Goal: Task Accomplishment & Management: Use online tool/utility

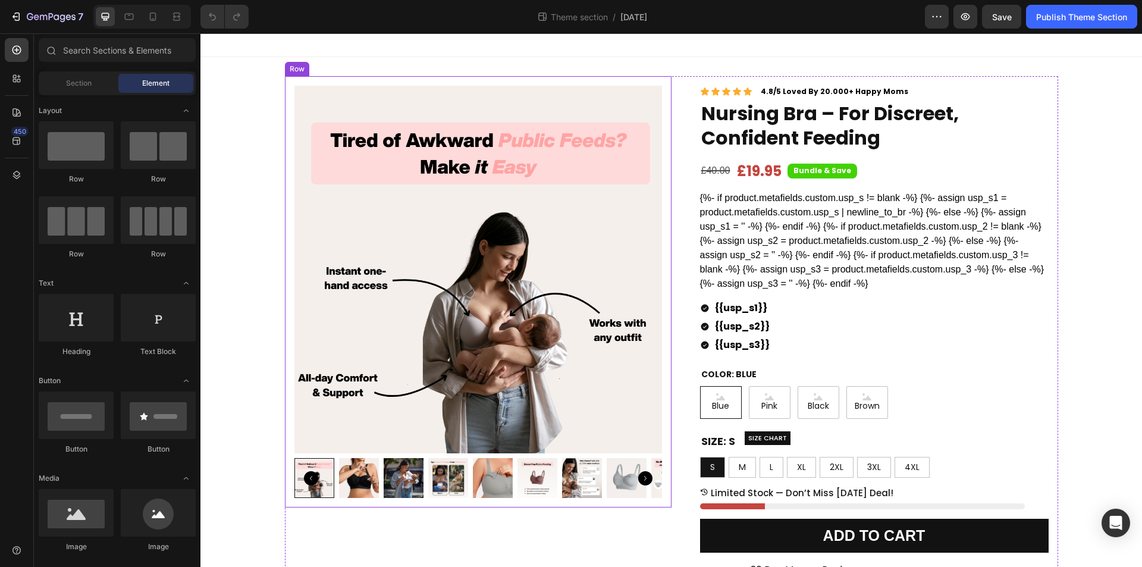
click at [666, 206] on div "Product Images Row" at bounding box center [478, 291] width 387 height 431
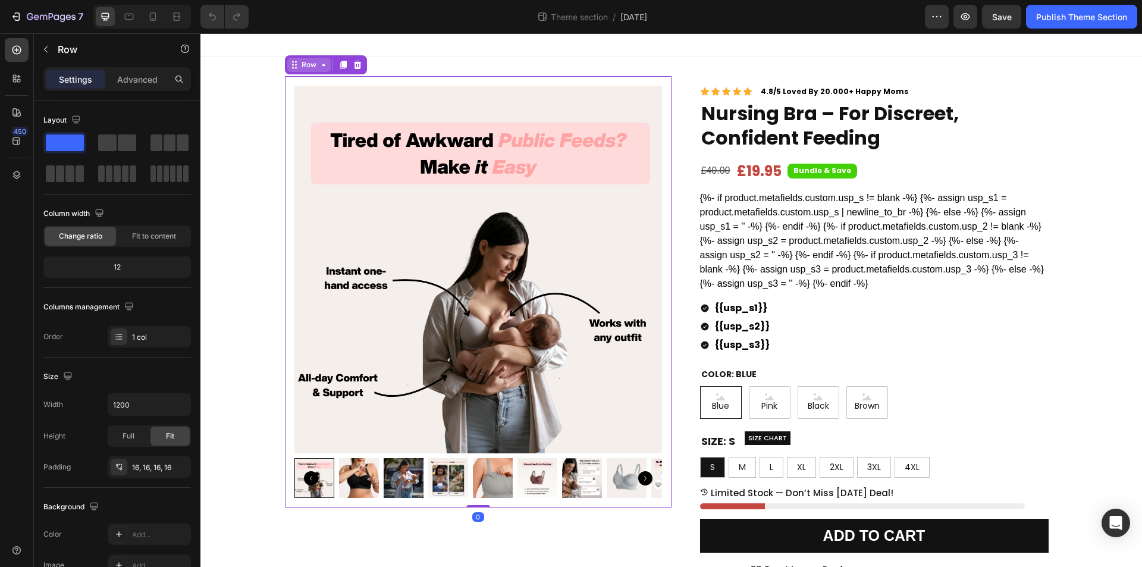
click at [316, 70] on div "Row" at bounding box center [308, 65] width 43 height 14
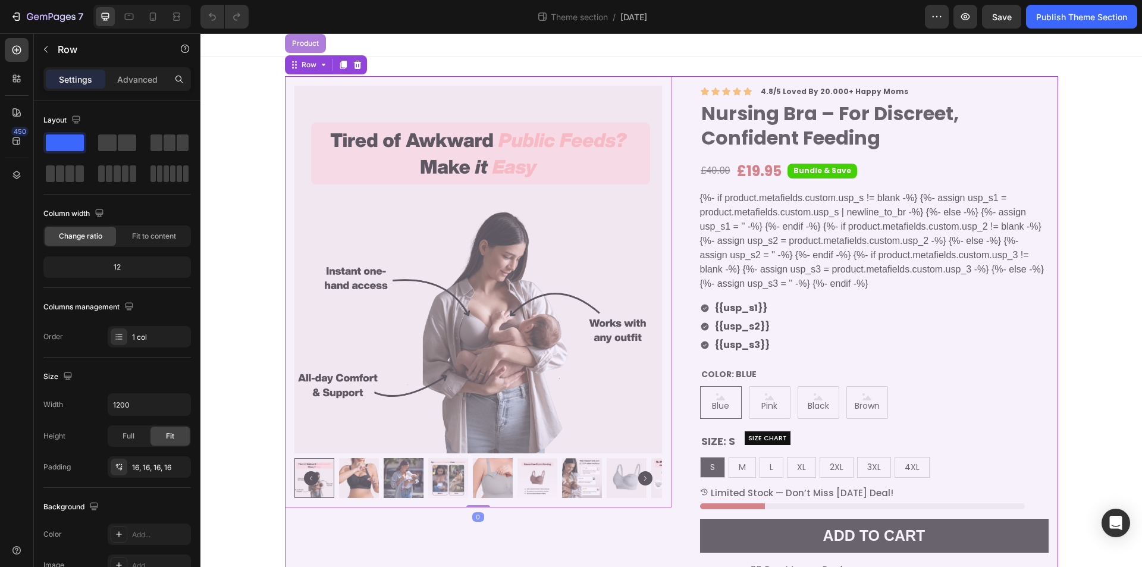
click at [302, 47] on div "Product" at bounding box center [305, 43] width 41 height 19
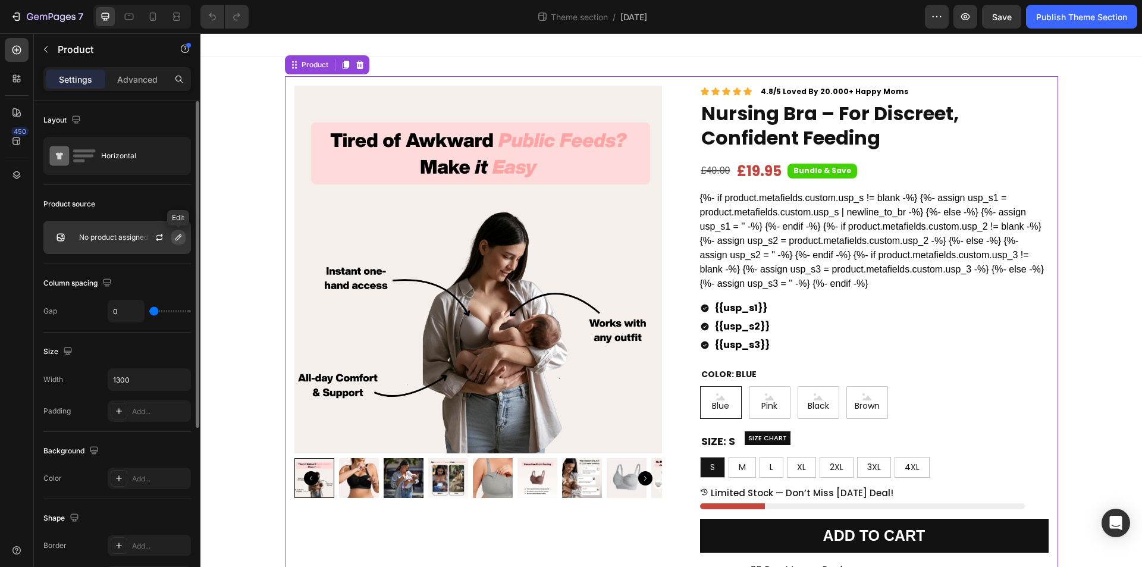
click at [173, 241] on button "button" at bounding box center [178, 237] width 14 height 14
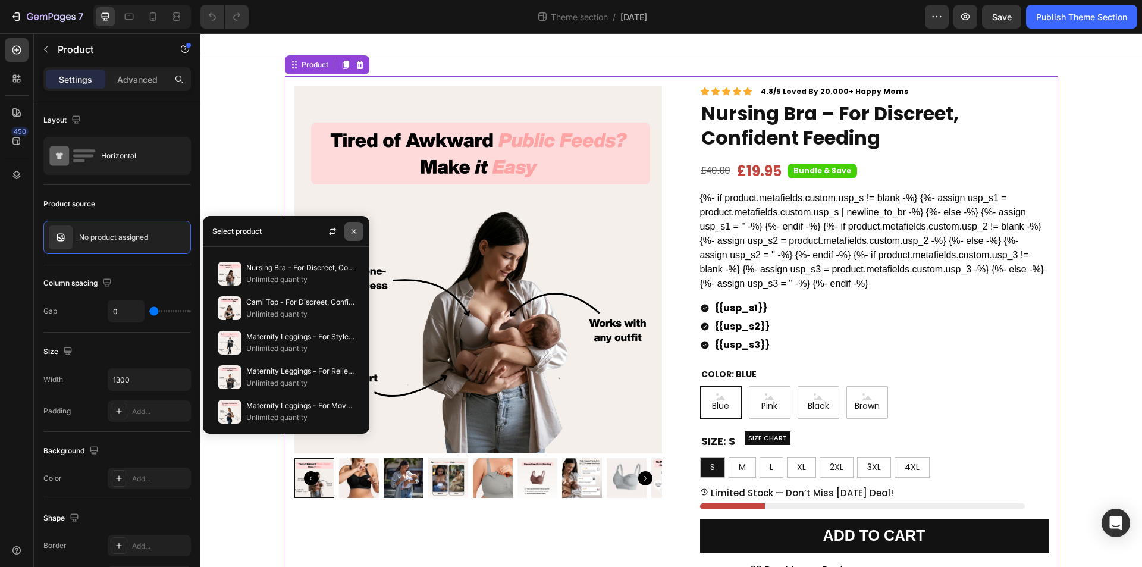
click at [352, 227] on icon "button" at bounding box center [354, 232] width 10 height 10
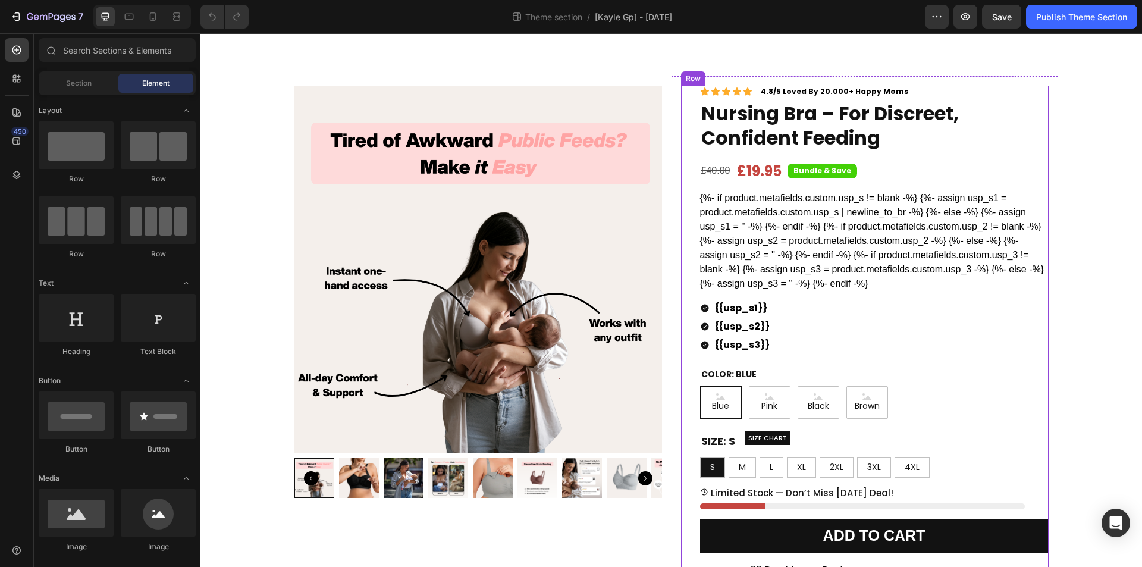
click at [681, 266] on div "Icon Icon Icon Icon Icon Icon List 4.8/5 Loved By 20.000+ Happy Moms Text Block…" at bounding box center [865, 419] width 368 height 666
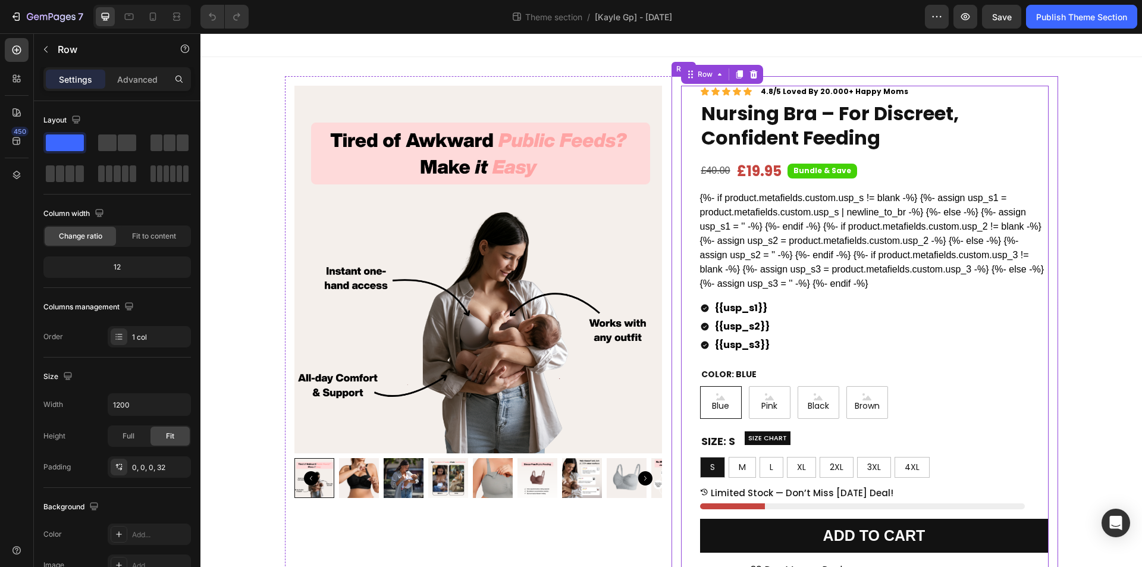
click at [672, 266] on div "Icon Icon Icon Icon Icon Icon List 4.8/5 Loved By 20.000+ Happy Moms Text Block…" at bounding box center [865, 418] width 387 height 685
click at [686, 60] on div "Row" at bounding box center [696, 65] width 20 height 11
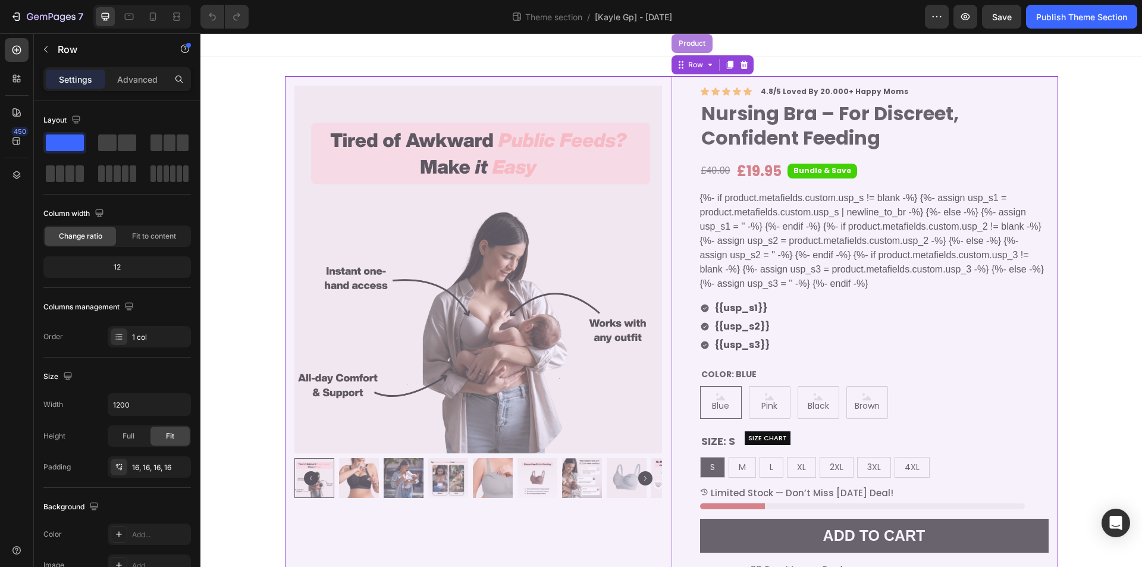
click at [688, 46] on div "Product" at bounding box center [693, 43] width 32 height 7
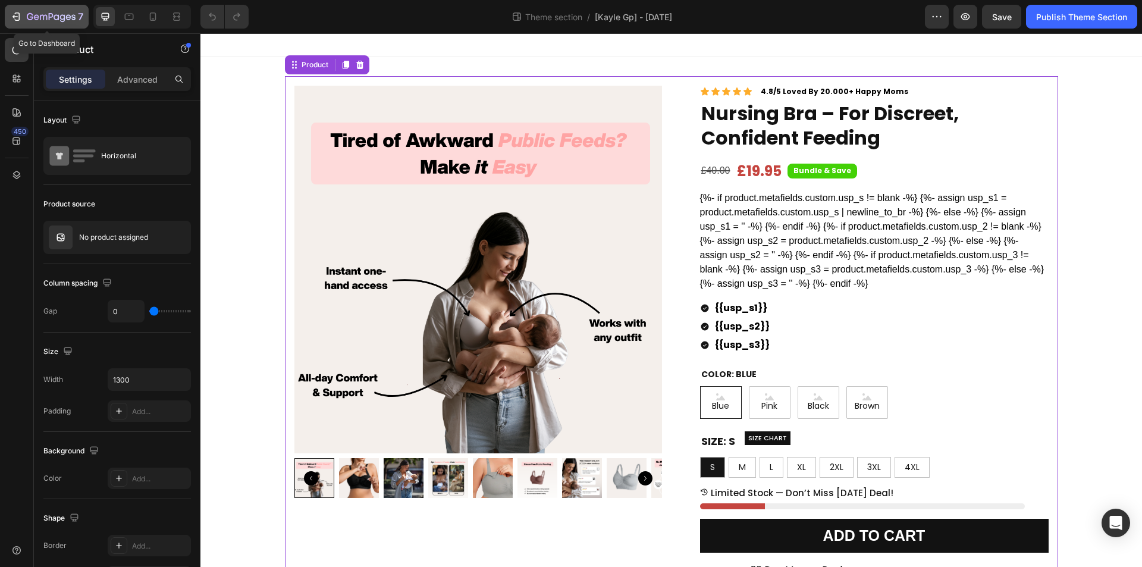
click at [15, 11] on icon "button" at bounding box center [16, 17] width 12 height 12
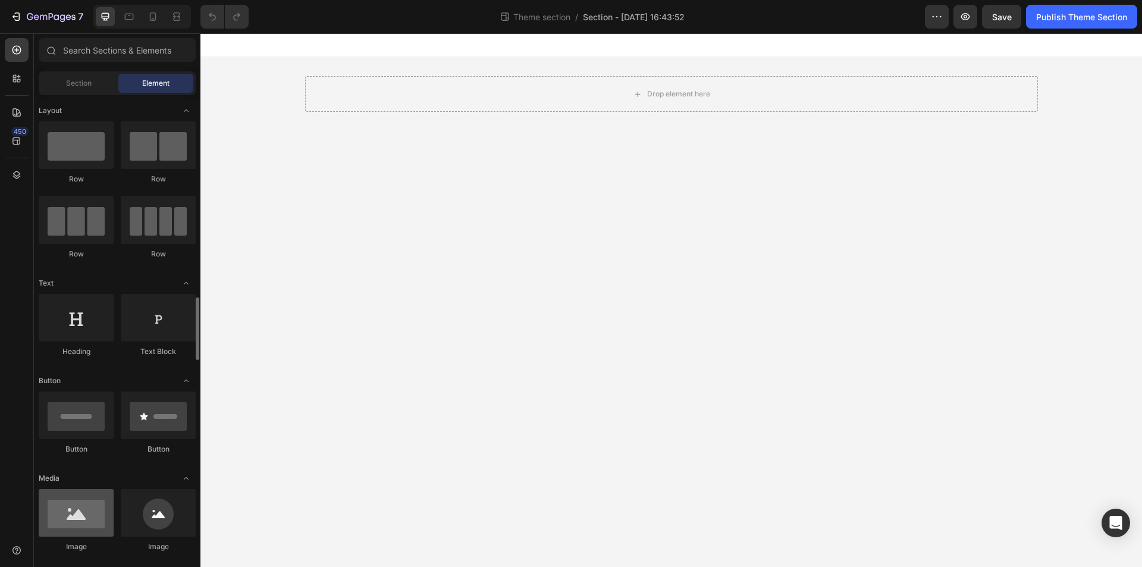
scroll to position [298, 0]
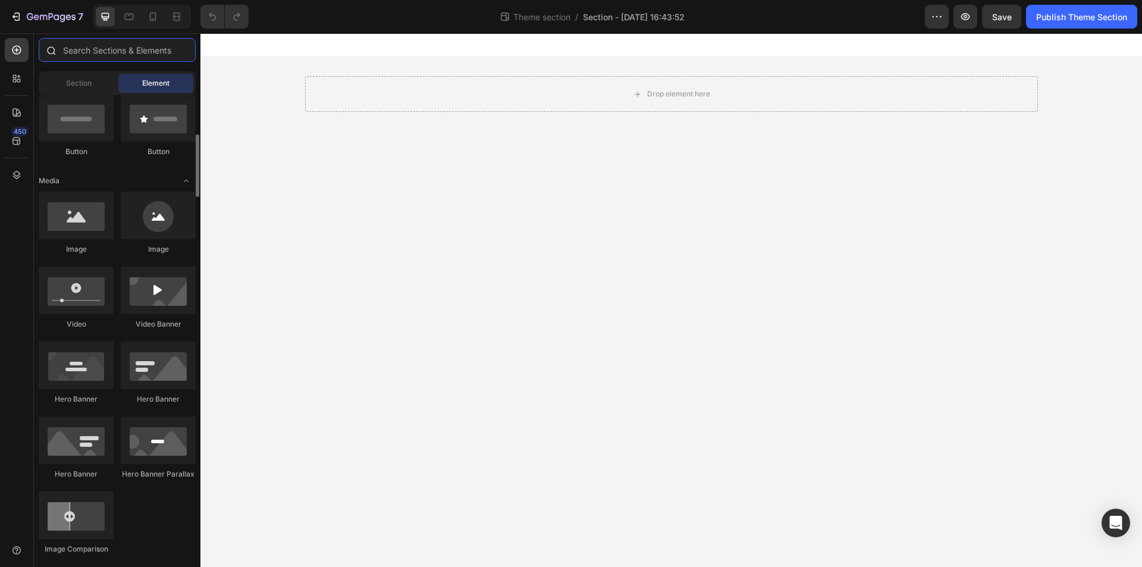
click at [84, 52] on input "text" at bounding box center [117, 50] width 157 height 24
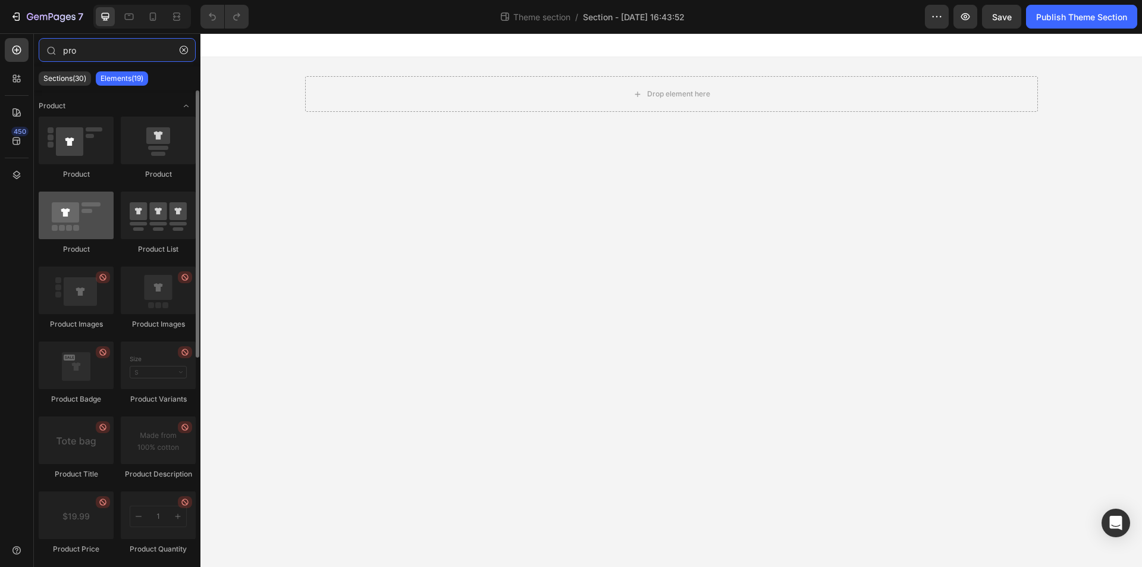
type input "pro"
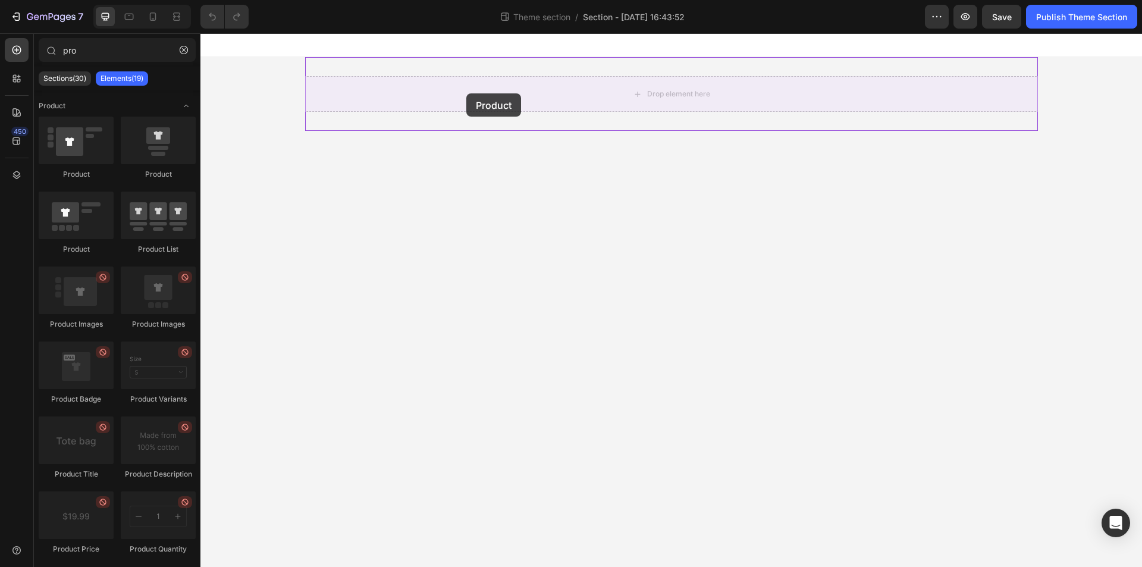
drag, startPoint x: 298, startPoint y: 249, endPoint x: 466, endPoint y: 93, distance: 229.5
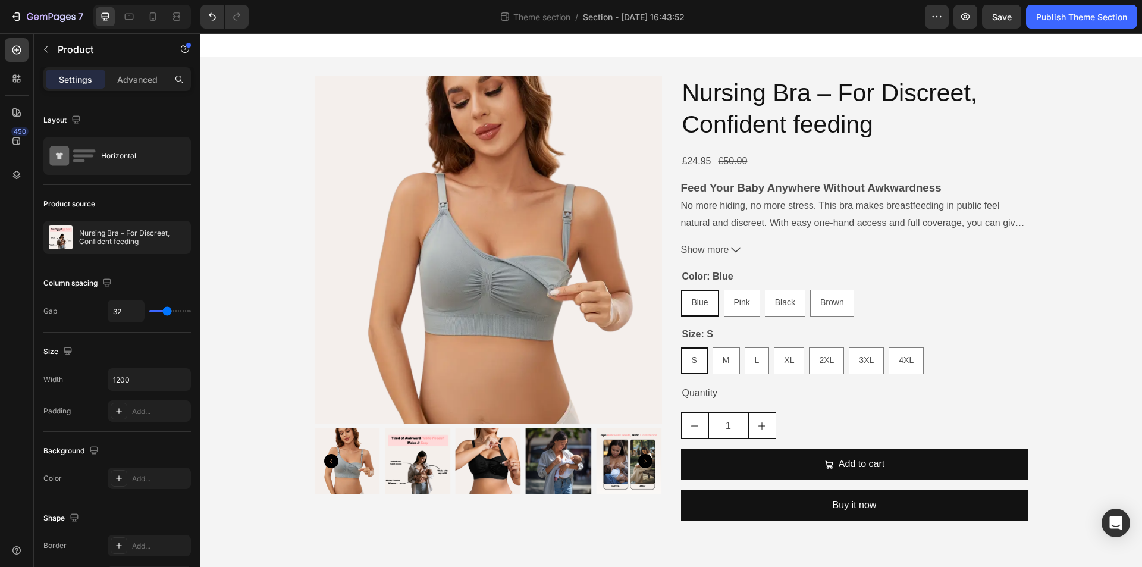
click at [669, 156] on div "Product Images Nursing Bra – For Discreet, Confident feeding Product Title £24.…" at bounding box center [672, 303] width 714 height 455
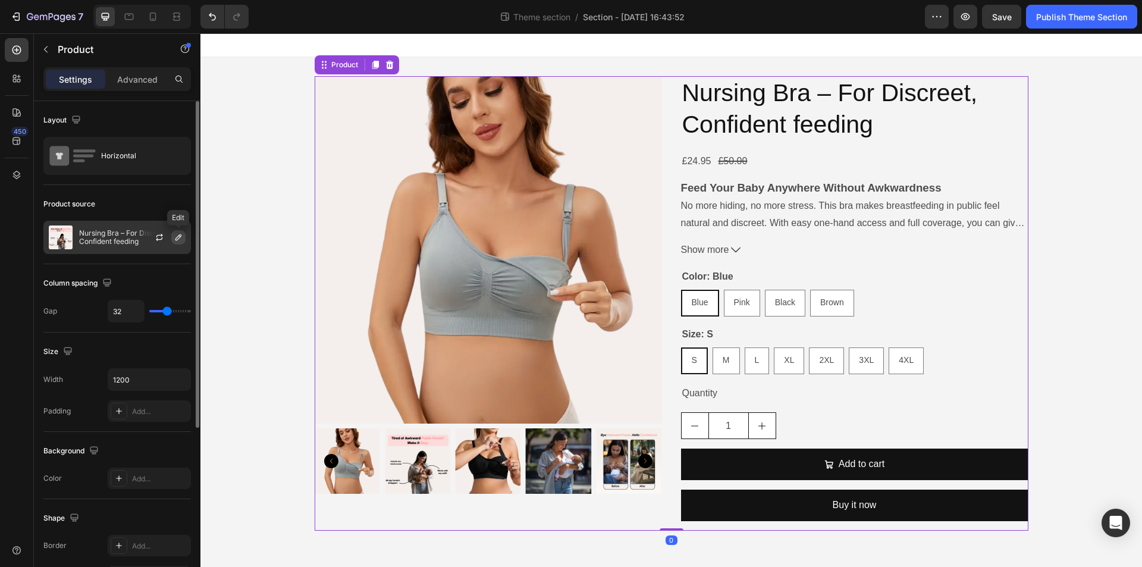
click at [177, 238] on icon "button" at bounding box center [179, 237] width 6 height 6
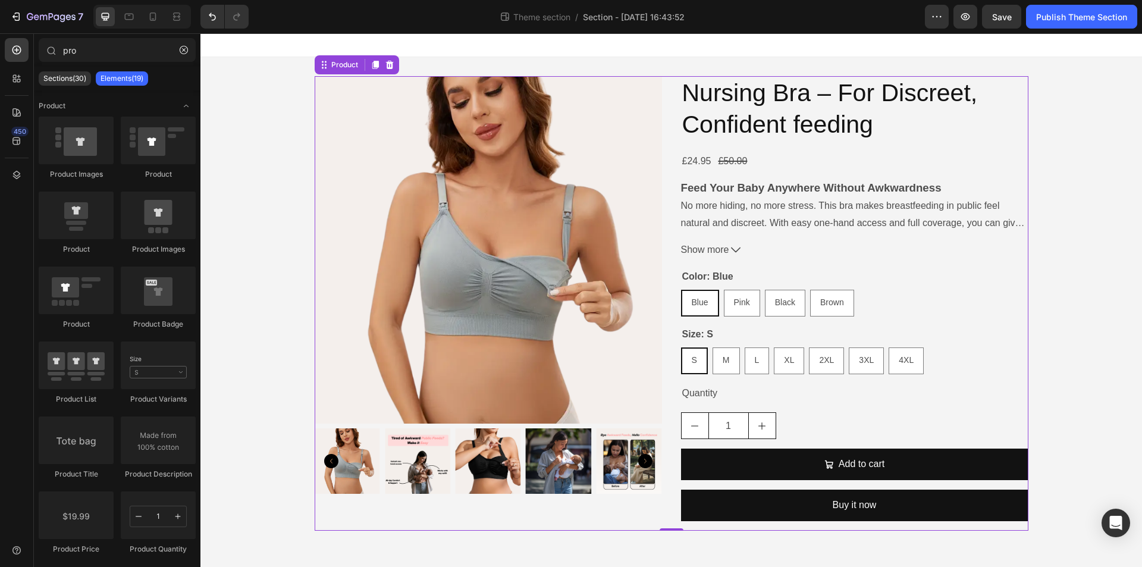
click at [240, 170] on div "Product Images Nursing Bra – For Discreet, Confident feeding Product Title £24.…" at bounding box center [672, 303] width 942 height 493
click at [15, 12] on icon "button" at bounding box center [16, 17] width 12 height 12
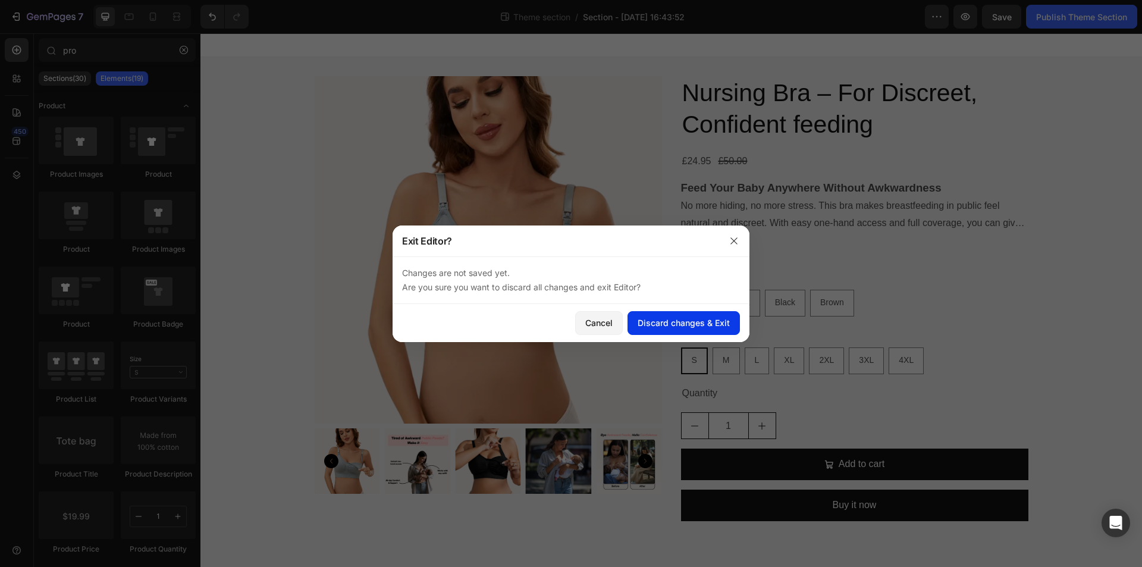
click at [700, 325] on div "Discard changes & Exit" at bounding box center [684, 323] width 92 height 12
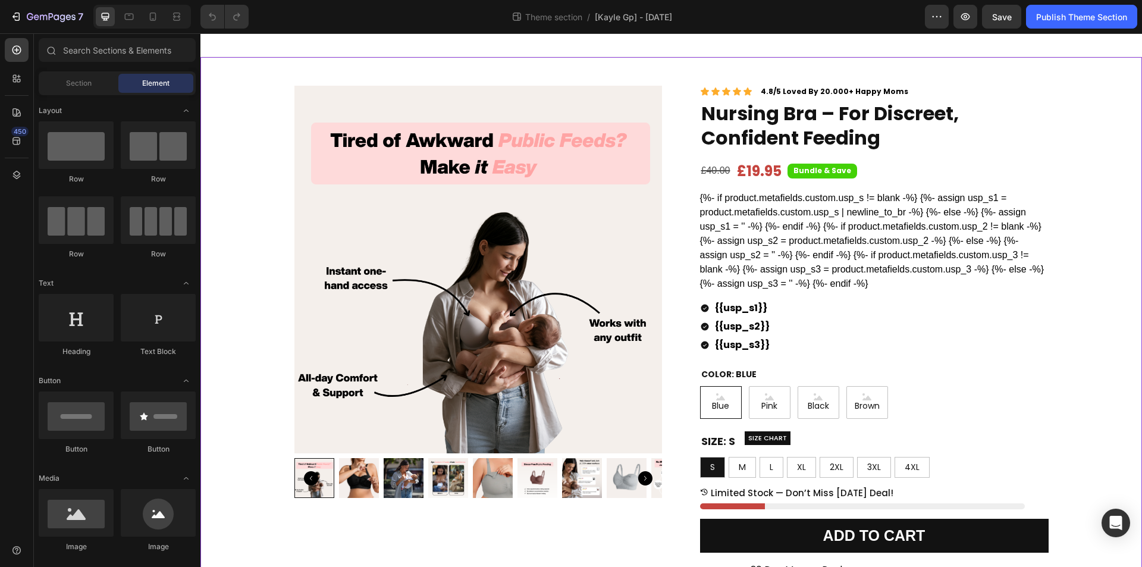
click at [215, 78] on div "Product Images Row Icon Icon Icon Icon Icon Icon List 4.8/5 Loved By 20.000+ Ha…" at bounding box center [672, 546] width 942 height 940
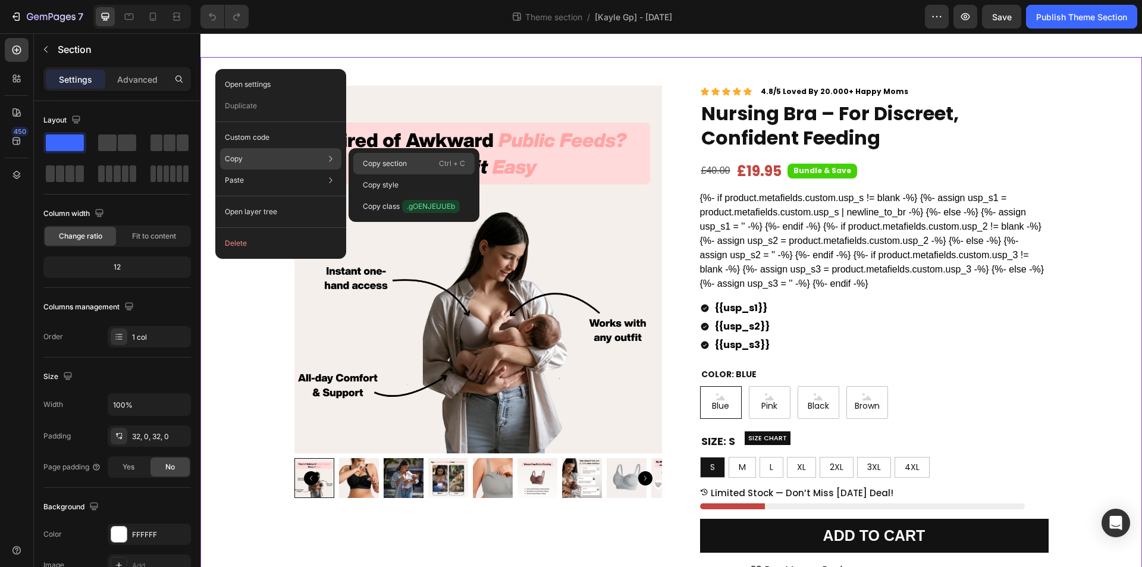
drag, startPoint x: 386, startPoint y: 166, endPoint x: 330, endPoint y: 29, distance: 147.8
click at [386, 166] on p "Copy section" at bounding box center [385, 163] width 44 height 11
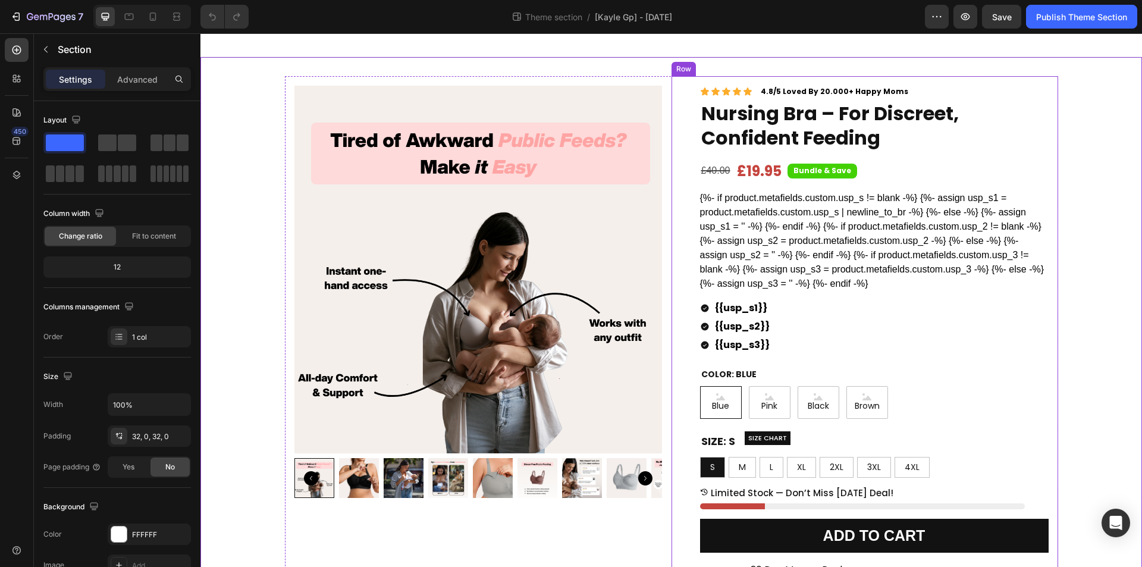
click at [672, 298] on div "Icon Icon Icon Icon Icon Icon List 4.8/5 Loved By 20.000+ Happy Moms Text Block…" at bounding box center [865, 418] width 387 height 685
click at [709, 66] on icon at bounding box center [711, 65] width 4 height 2
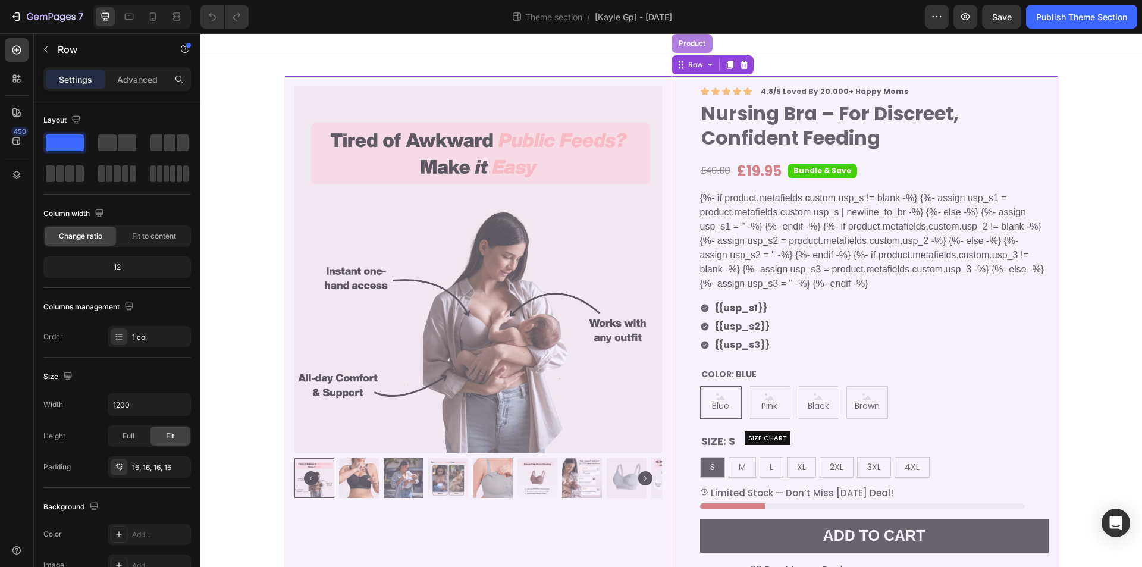
click at [694, 43] on div "Product" at bounding box center [693, 43] width 32 height 7
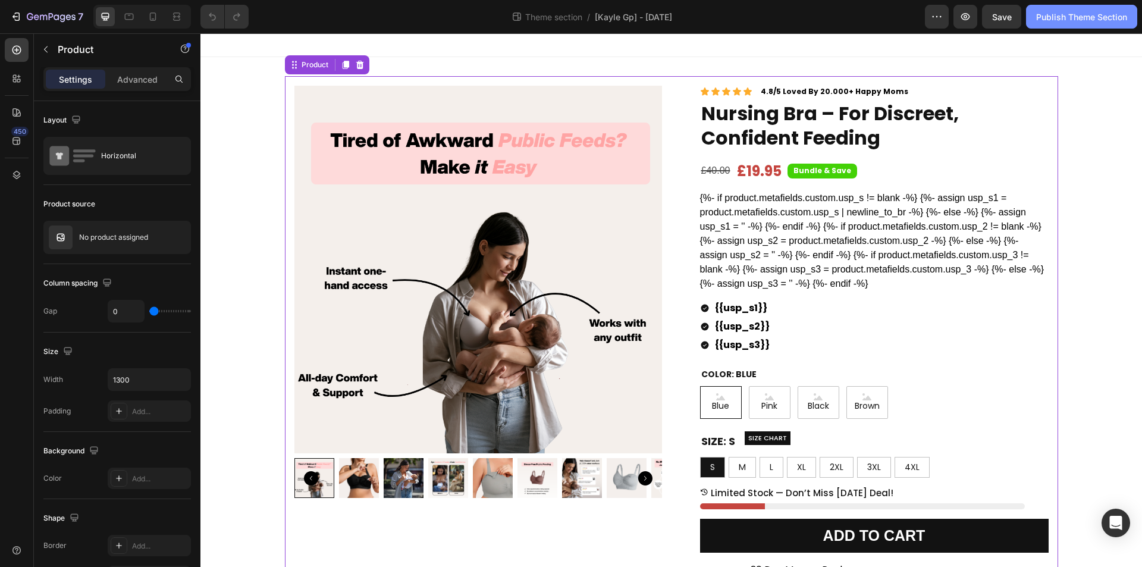
click at [1071, 20] on div "Publish Theme Section" at bounding box center [1082, 17] width 91 height 12
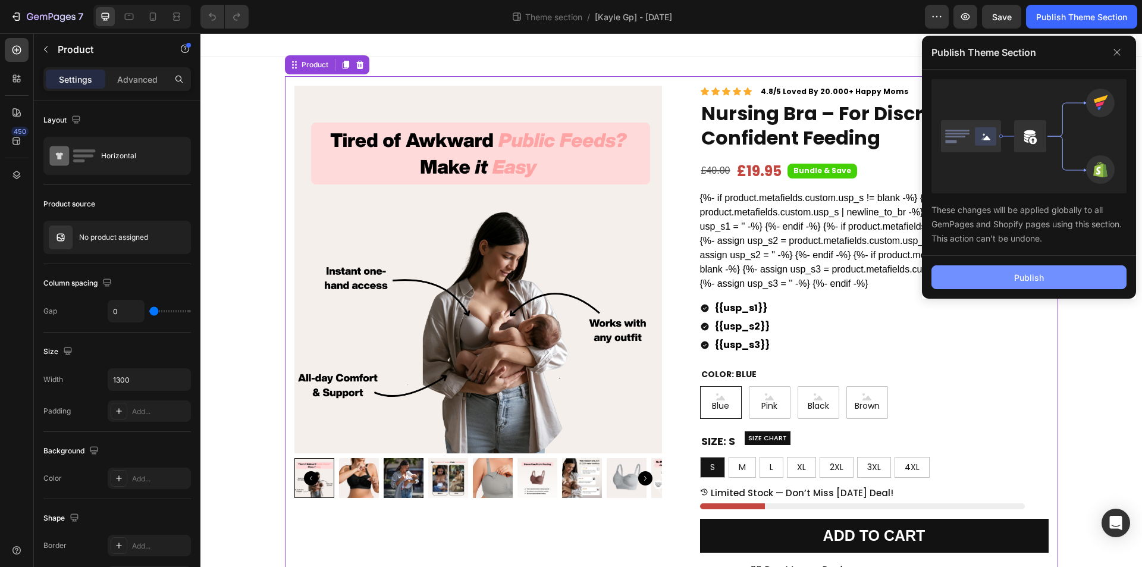
click at [1048, 282] on button "Publish" at bounding box center [1029, 277] width 195 height 24
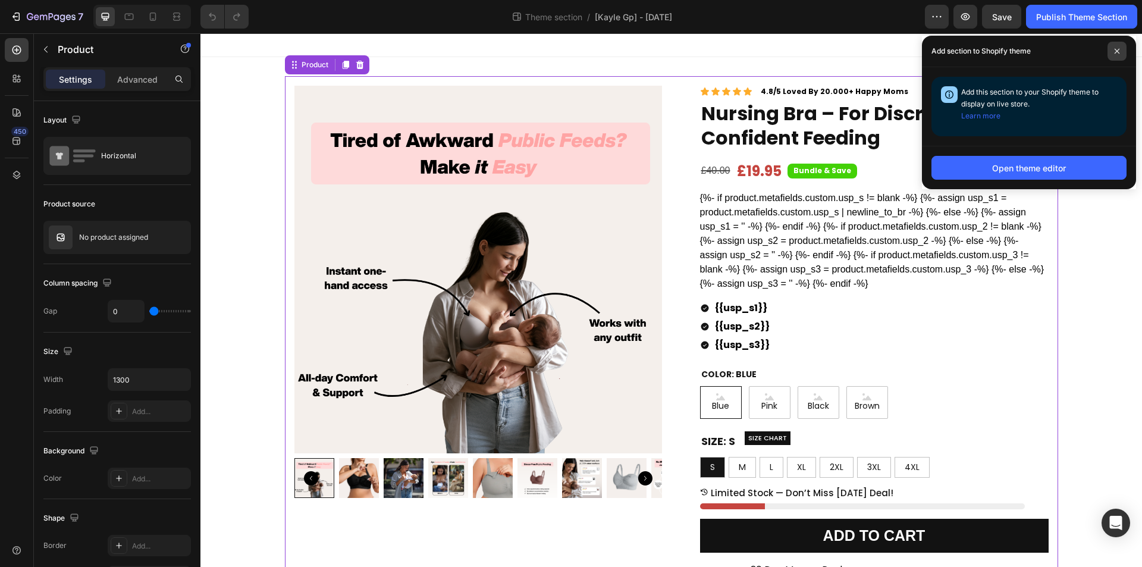
drag, startPoint x: 1119, startPoint y: 49, endPoint x: 497, endPoint y: 123, distance: 626.1
click at [1119, 49] on icon at bounding box center [1117, 51] width 6 height 6
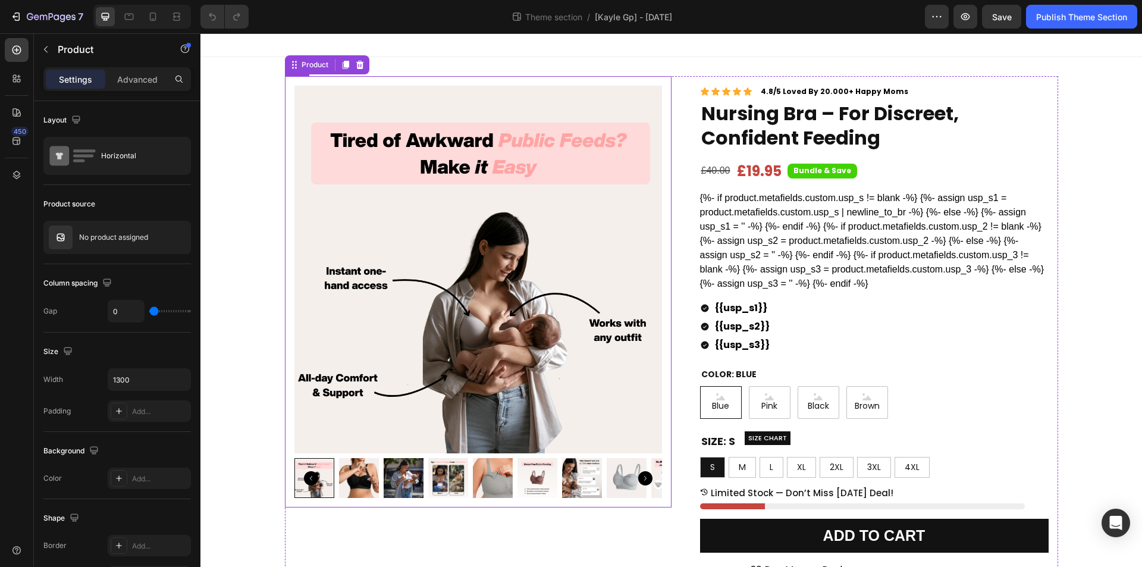
click at [666, 172] on div "Product Images Row" at bounding box center [478, 291] width 387 height 431
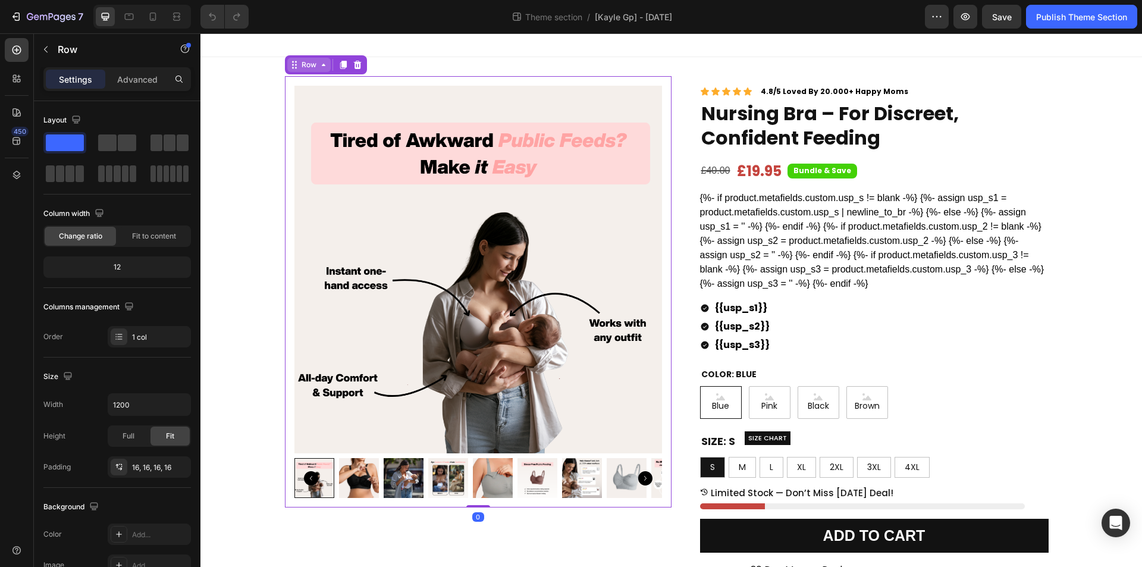
click at [309, 70] on div "Row" at bounding box center [309, 65] width 20 height 11
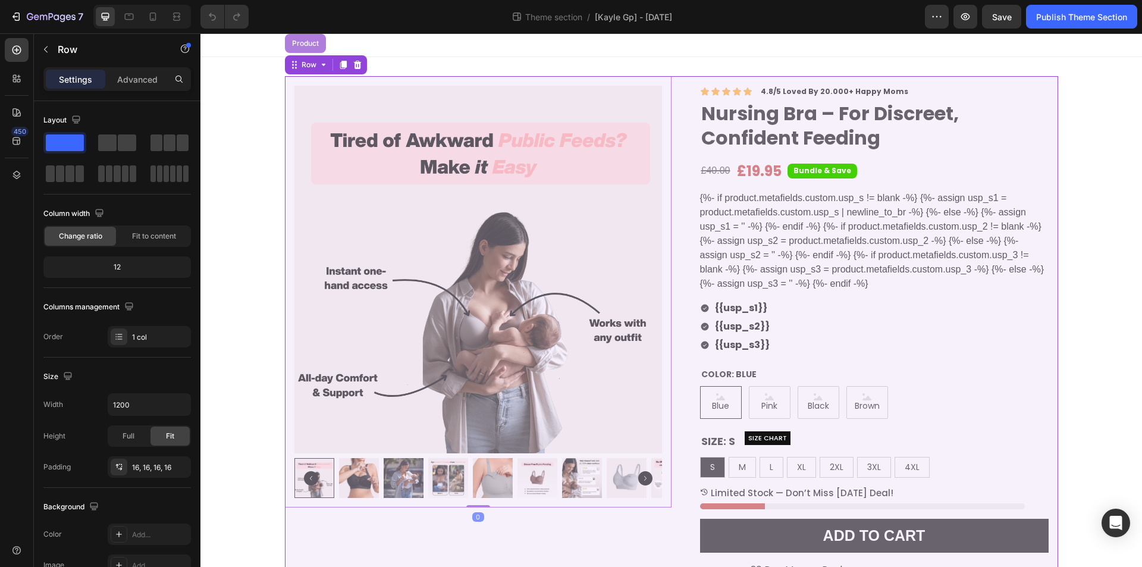
click at [302, 49] on div "Product" at bounding box center [305, 43] width 41 height 19
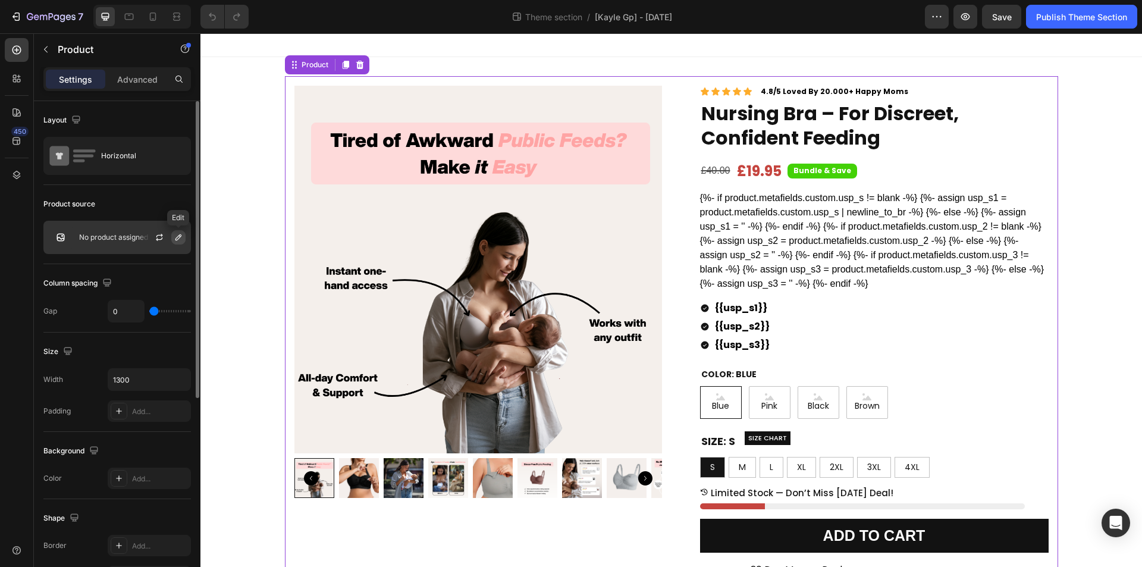
click at [176, 239] on icon "button" at bounding box center [179, 237] width 6 height 6
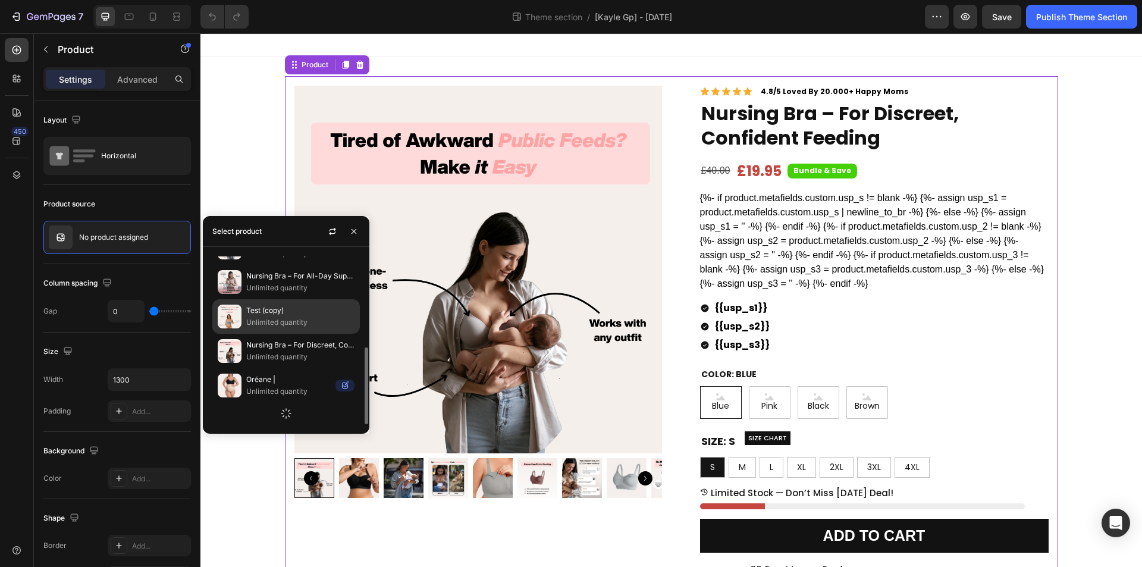
scroll to position [177, 0]
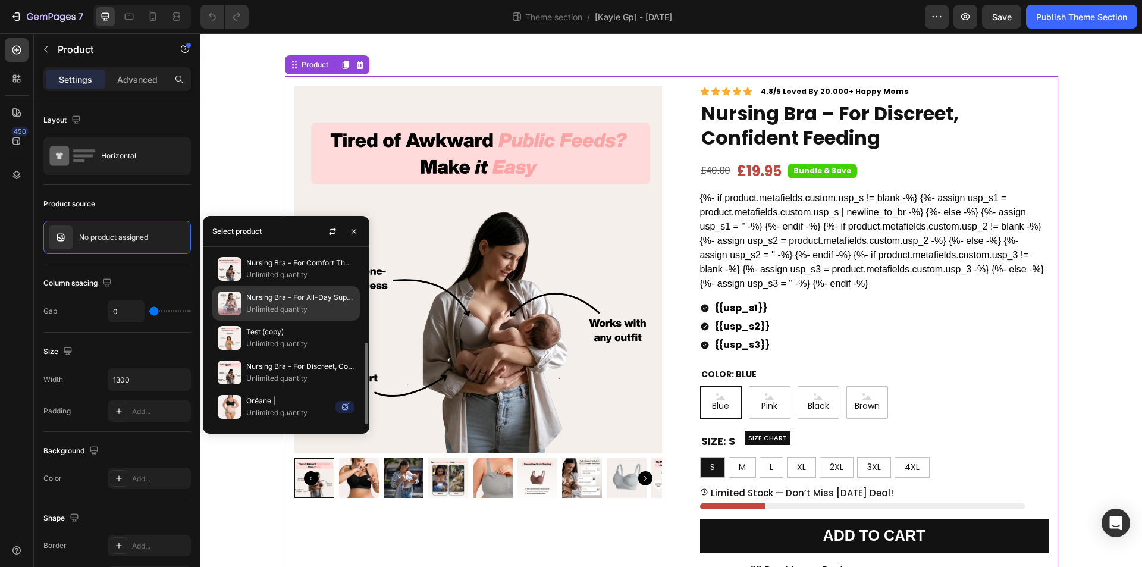
click at [296, 308] on p "Unlimited quantity" at bounding box center [300, 309] width 108 height 12
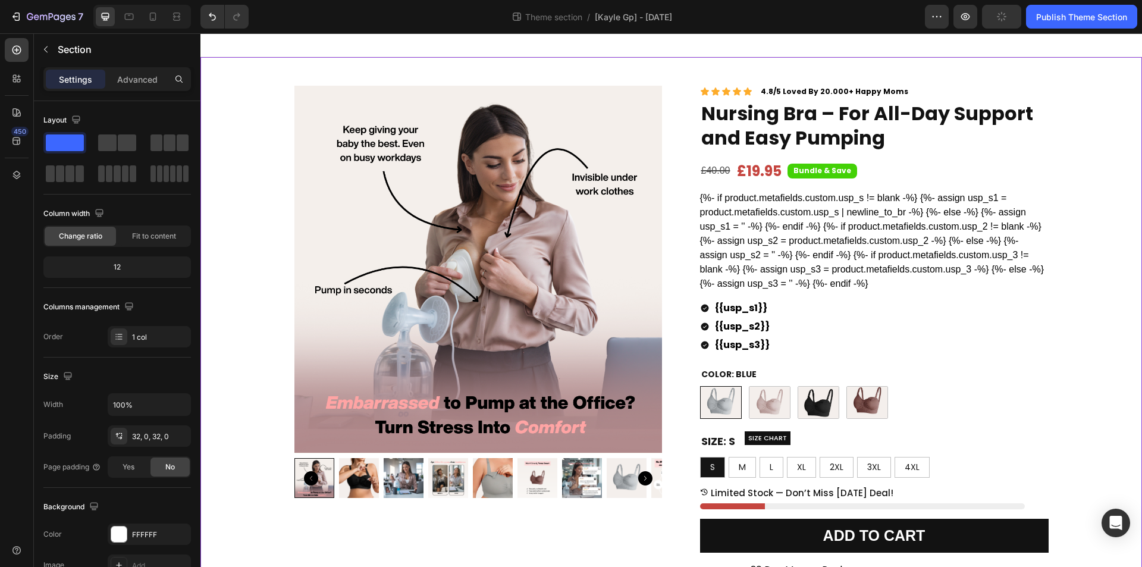
click at [231, 173] on div "Product Images Row Icon Icon Icon Icon Icon Icon List 4.8/5 Loved By 20.000+ Ha…" at bounding box center [672, 546] width 942 height 940
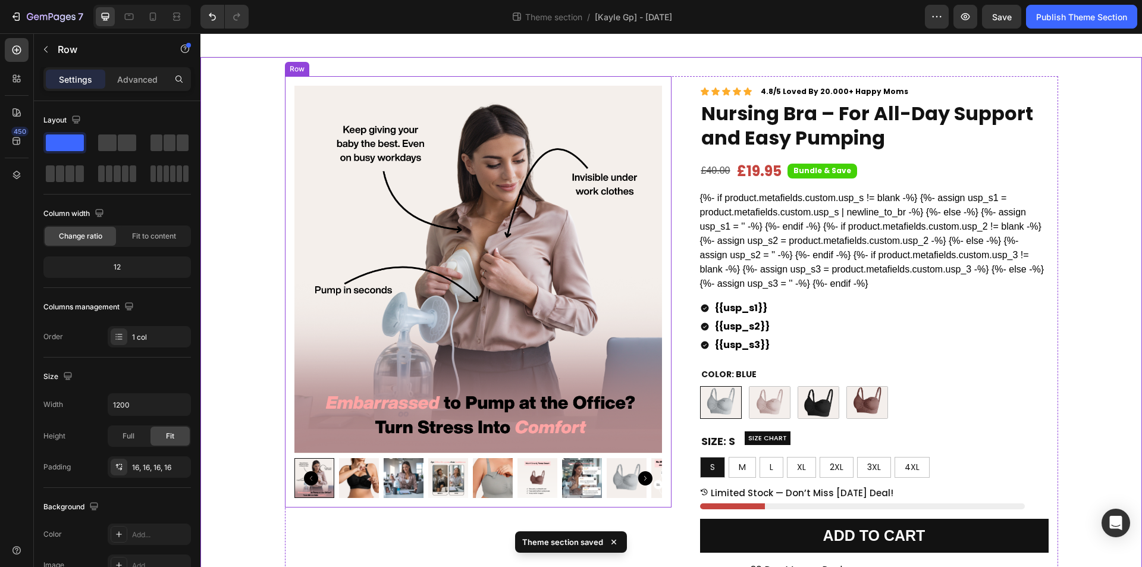
click at [665, 171] on div "Product Images Row" at bounding box center [478, 291] width 387 height 431
click at [310, 62] on div "Row" at bounding box center [309, 65] width 20 height 11
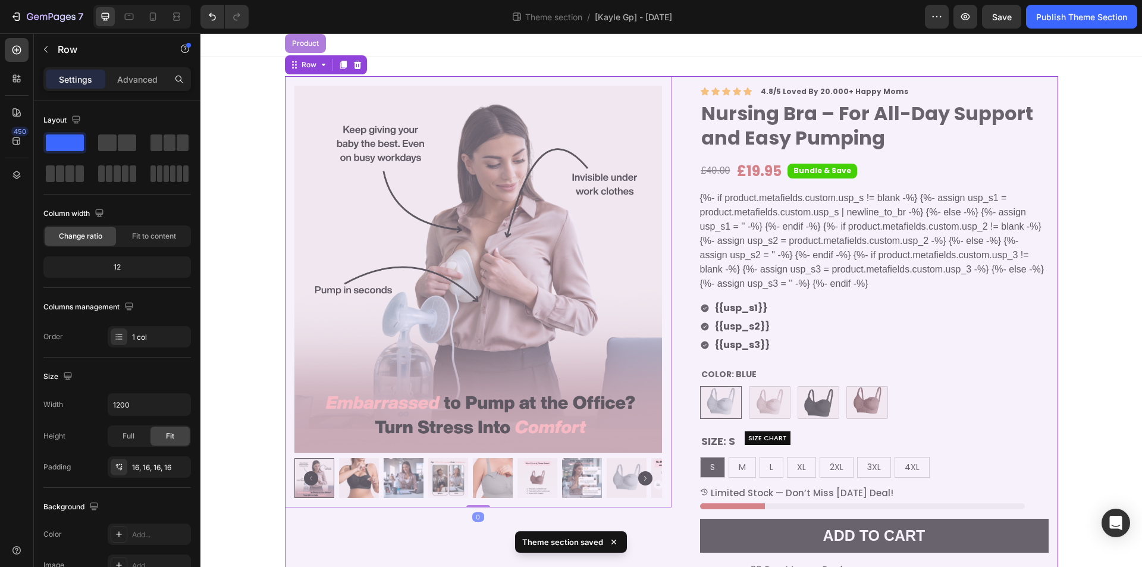
click at [304, 48] on div "Product" at bounding box center [305, 43] width 41 height 19
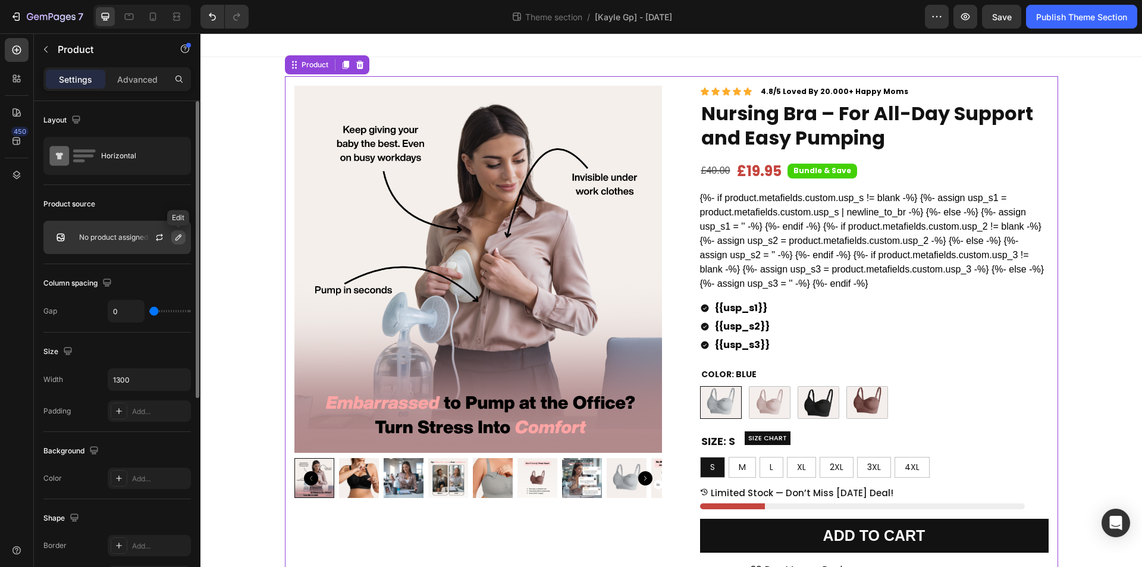
click at [179, 235] on icon "button" at bounding box center [179, 238] width 10 height 10
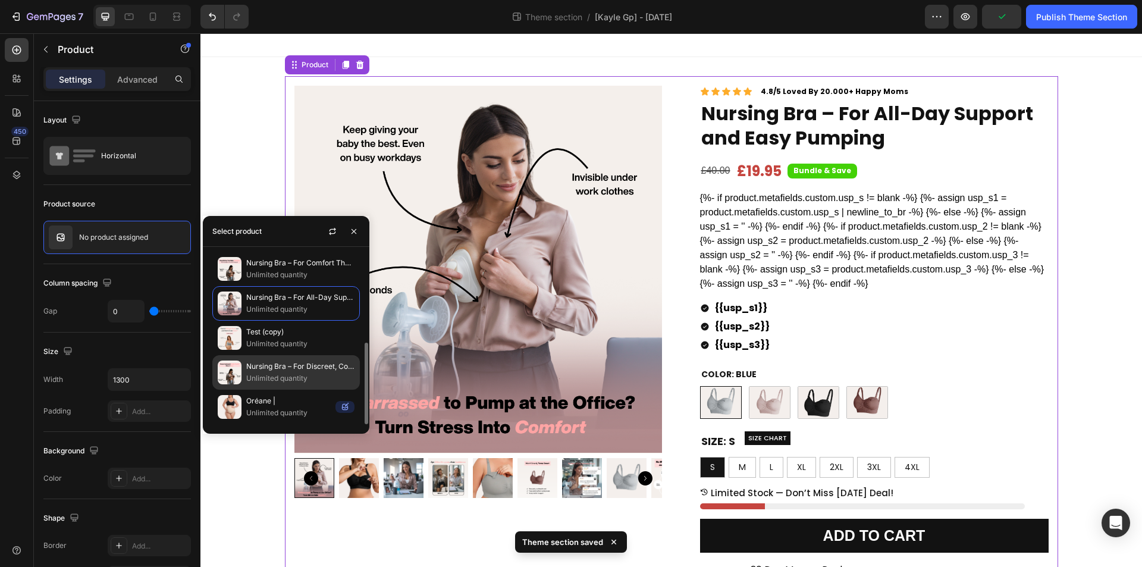
click at [295, 377] on p "Unlimited quantity" at bounding box center [300, 378] width 108 height 12
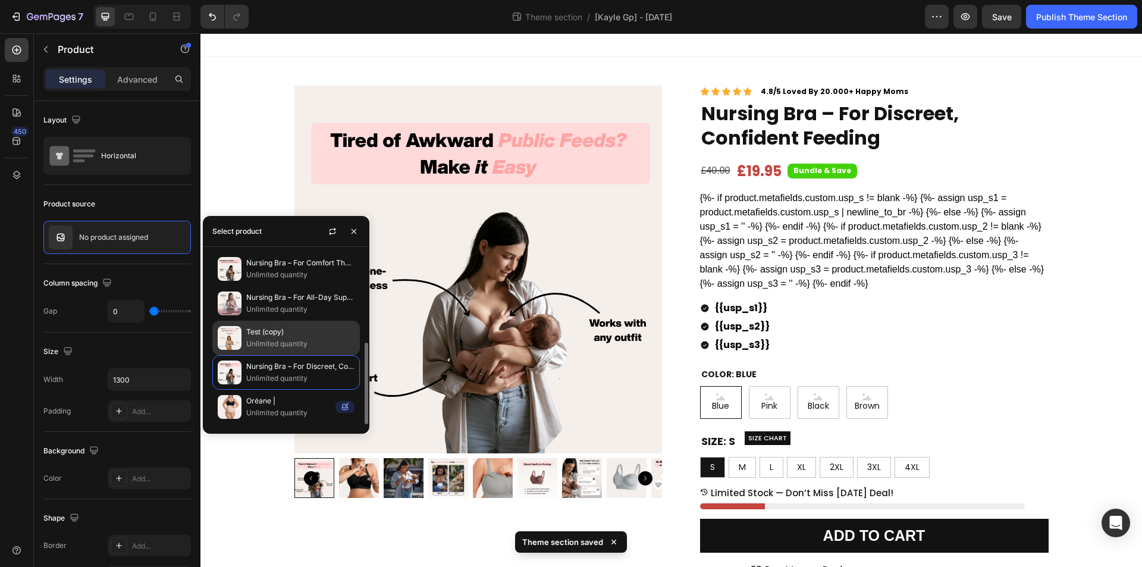
scroll to position [0, 0]
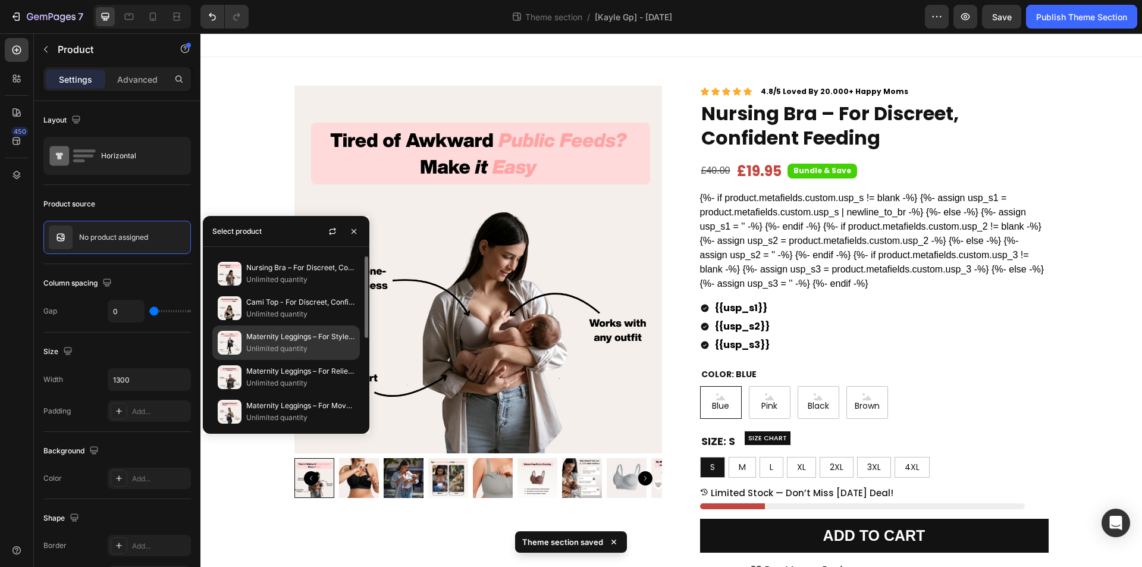
click at [293, 345] on p "Unlimited quantity" at bounding box center [300, 349] width 108 height 12
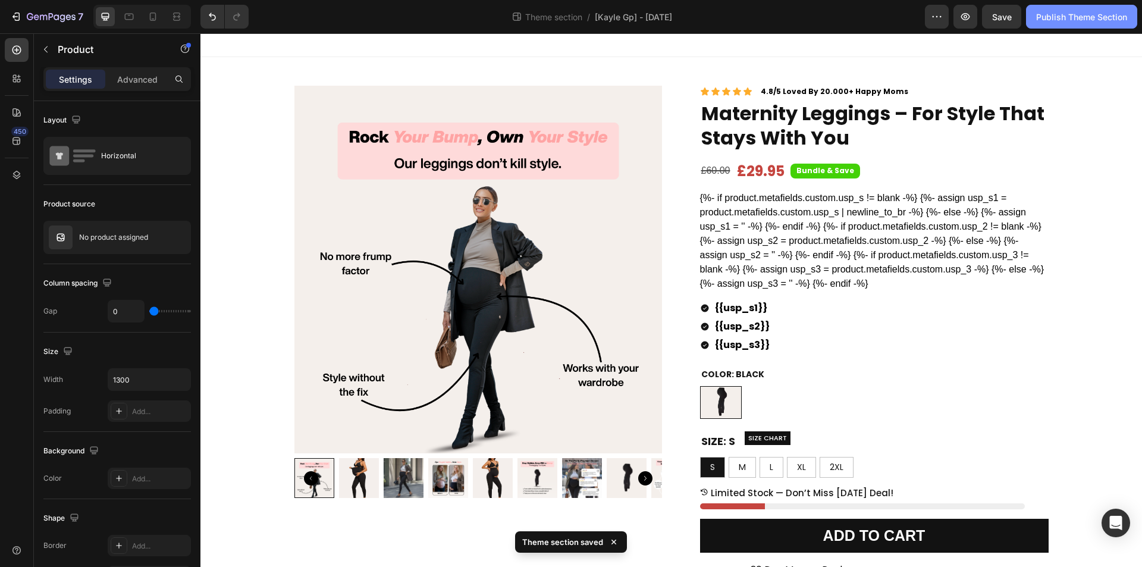
click at [1076, 20] on div "Publish Theme Section" at bounding box center [1082, 17] width 91 height 12
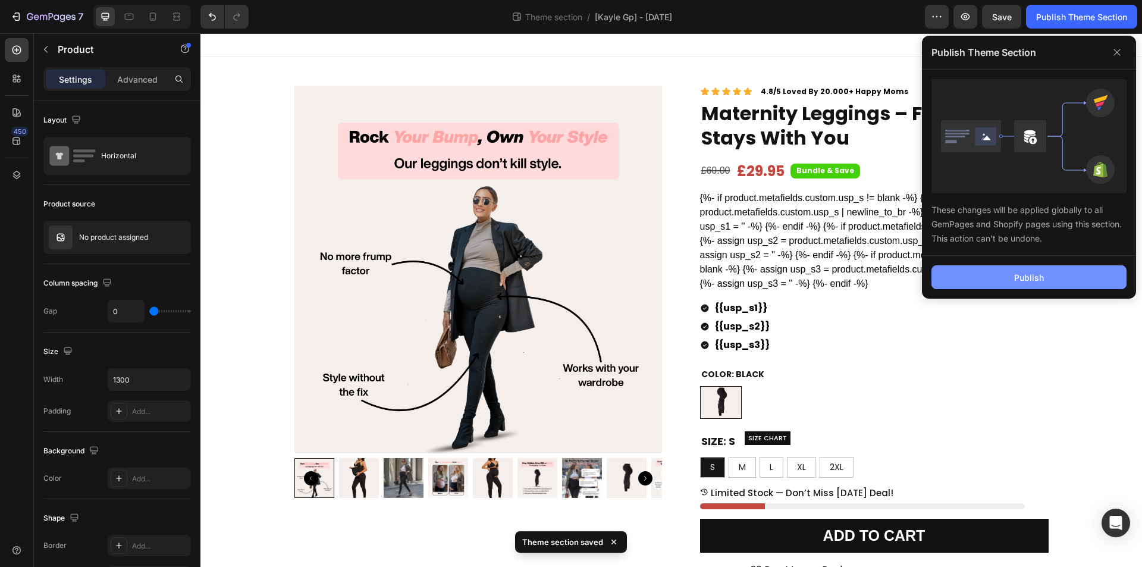
click at [1028, 280] on div "Publish" at bounding box center [1029, 277] width 30 height 12
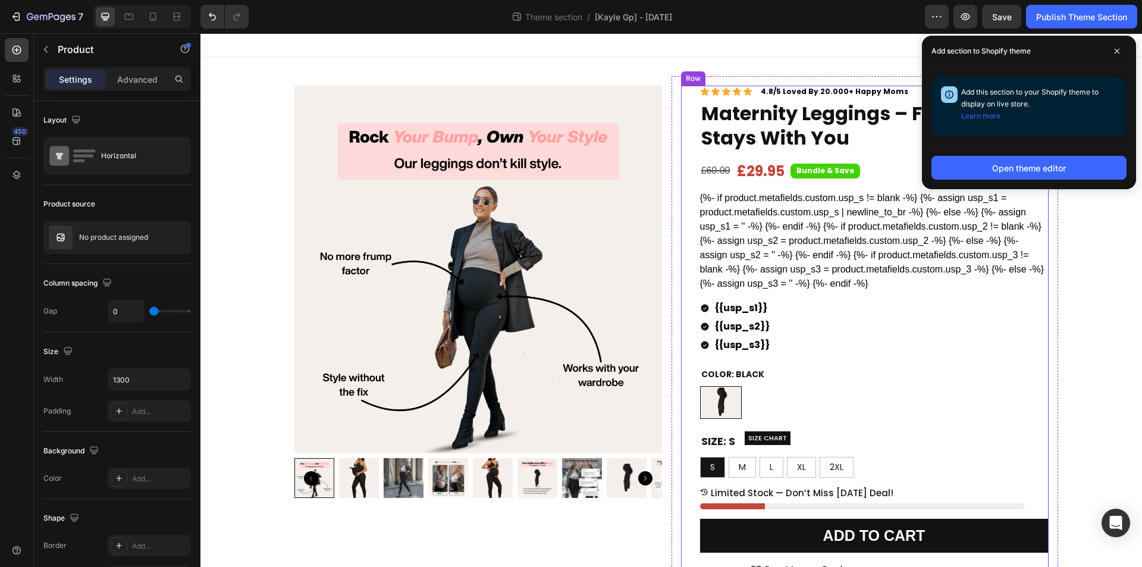
click at [682, 237] on div "Icon Icon Icon Icon Icon Icon List 4.8/5 Loved By 20.000+ Happy Moms Text Block…" at bounding box center [865, 419] width 368 height 666
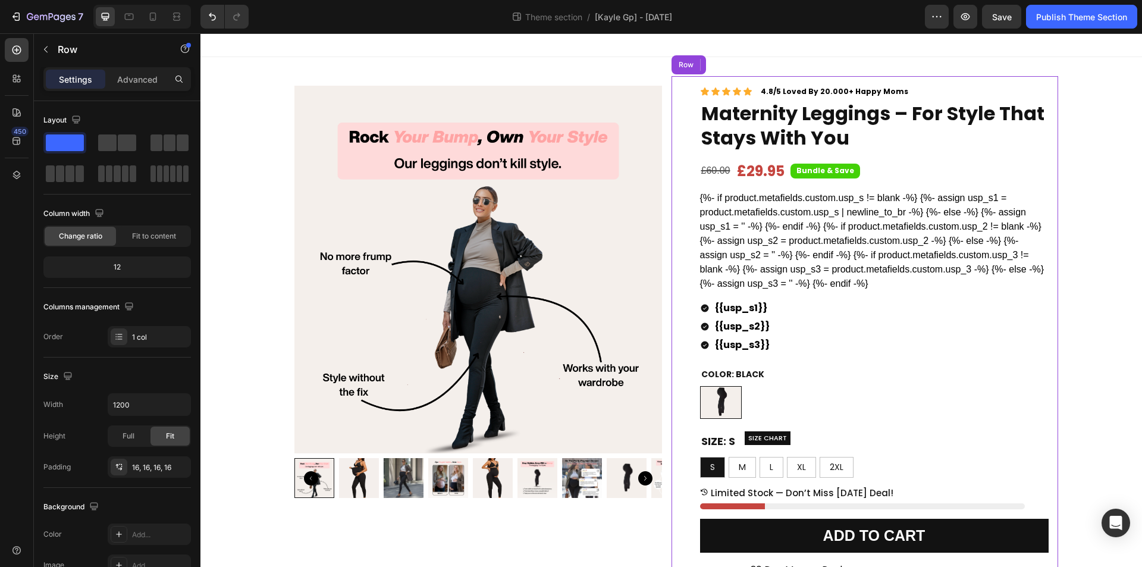
click at [672, 242] on div "Icon Icon Icon Icon Icon Icon List 4.8/5 Loved By 20.000+ Happy Moms Text Block…" at bounding box center [865, 418] width 387 height 685
click at [646, 242] on img at bounding box center [479, 270] width 368 height 368
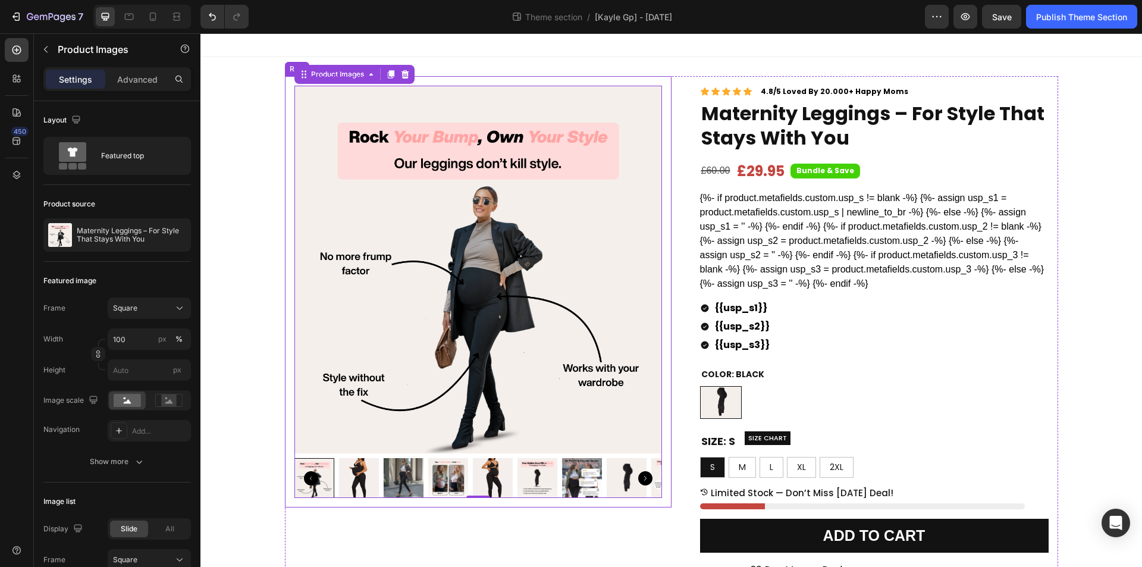
click at [664, 124] on div "Product Images 0 Row" at bounding box center [478, 291] width 387 height 431
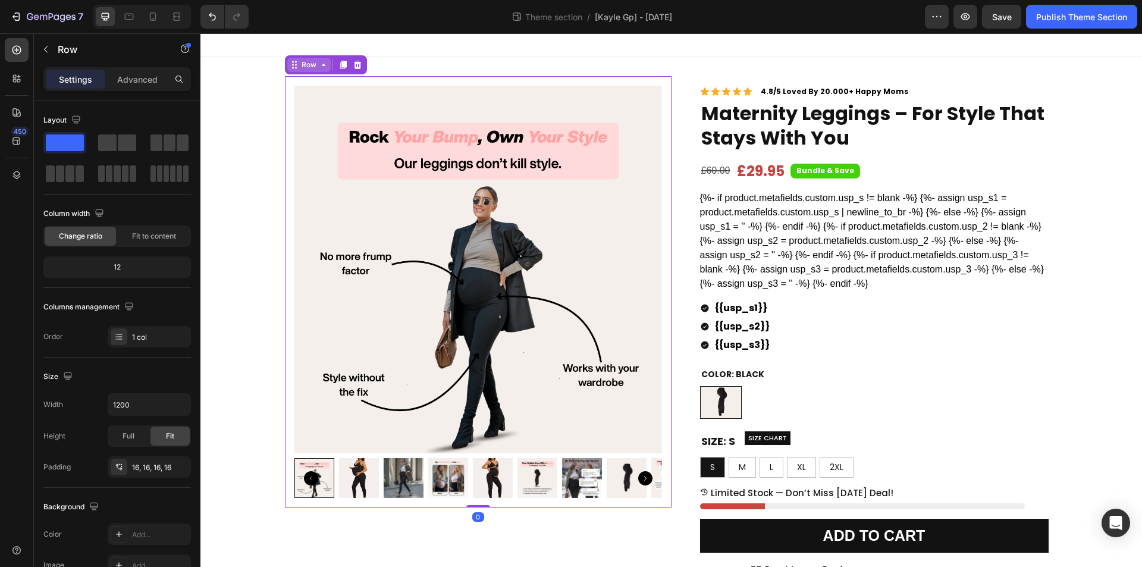
click at [319, 66] on icon at bounding box center [324, 65] width 10 height 10
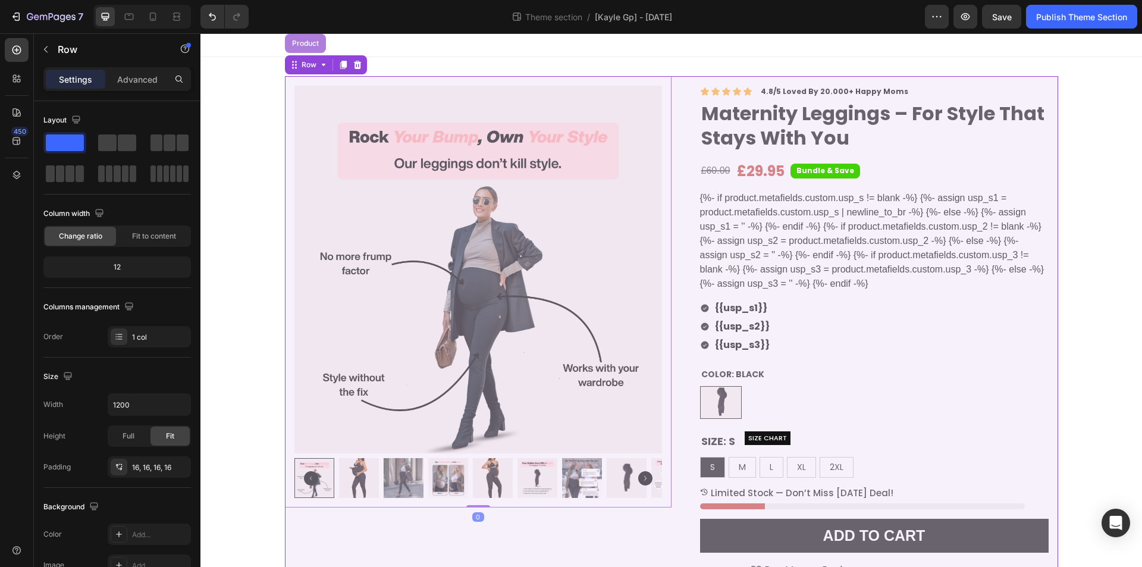
click at [300, 46] on div "Product" at bounding box center [306, 43] width 32 height 7
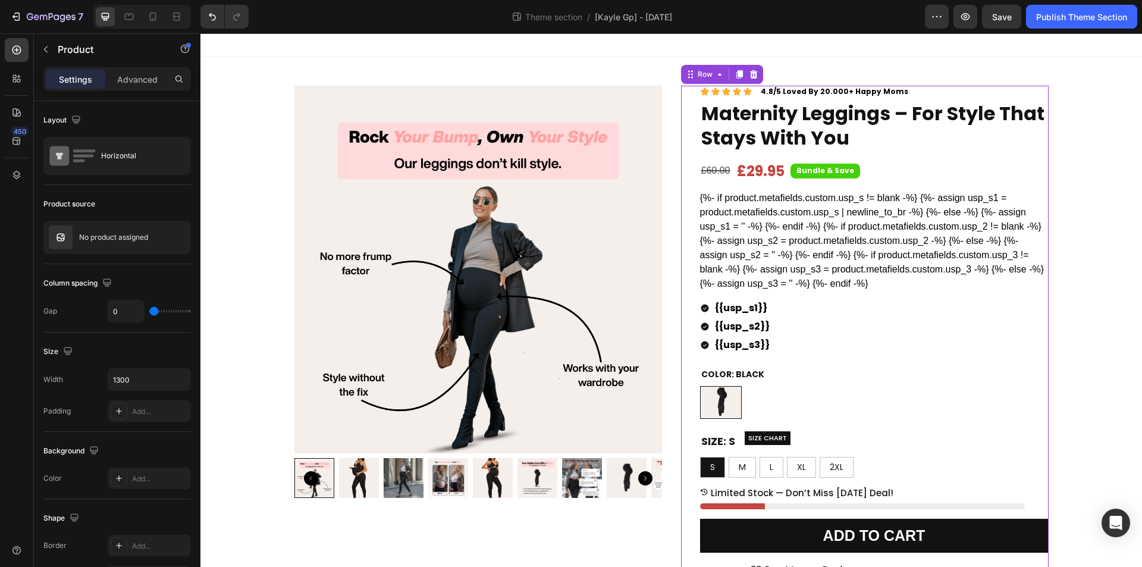
click at [685, 184] on div "Icon Icon Icon Icon Icon Icon List 4.8/5 Loved By 20.000+ Happy Moms Text Block…" at bounding box center [865, 419] width 368 height 666
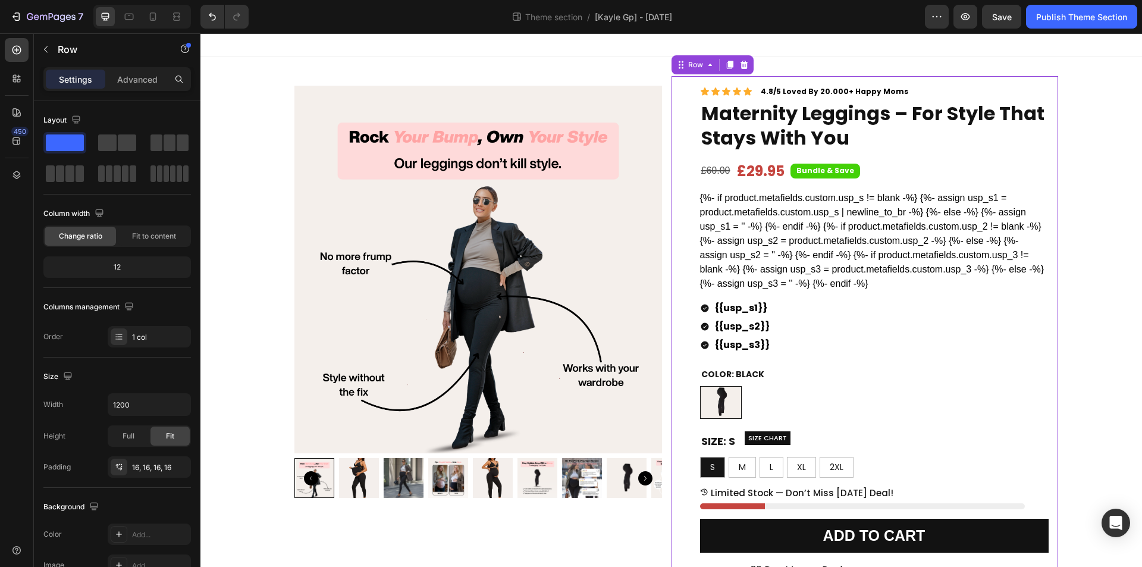
click at [672, 117] on div "Icon Icon Icon Icon Icon Icon List 4.8/5 Loved By 20.000+ Happy Moms Text Block…" at bounding box center [865, 418] width 387 height 685
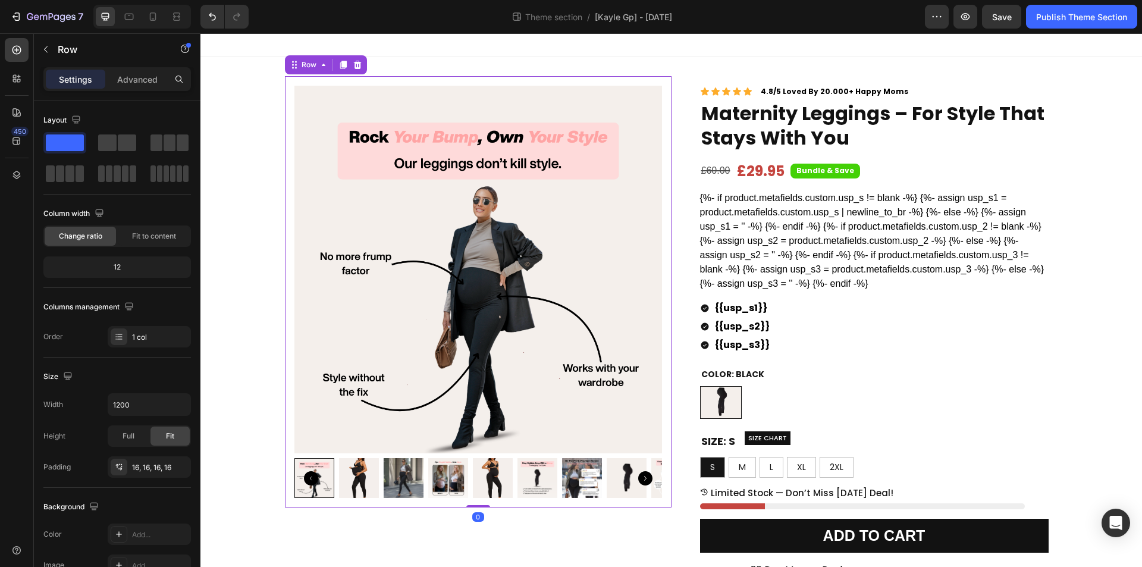
click at [663, 120] on div "Product Images Row 0" at bounding box center [478, 291] width 387 height 431
click at [303, 58] on div "Row" at bounding box center [308, 65] width 43 height 14
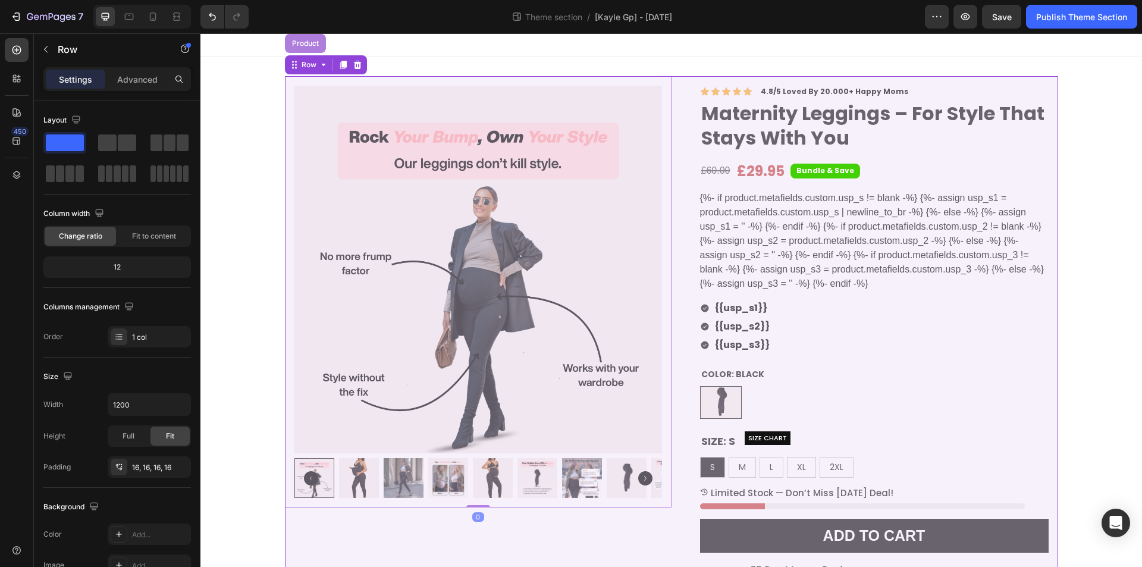
click at [302, 43] on div "Product" at bounding box center [306, 43] width 32 height 7
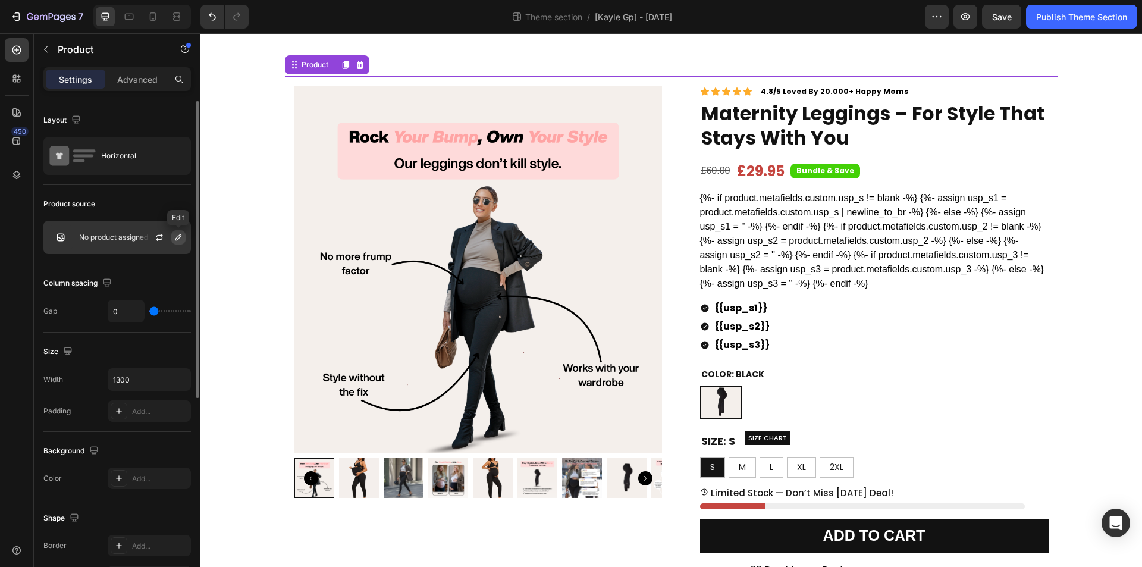
click at [179, 239] on icon "button" at bounding box center [179, 237] width 6 height 6
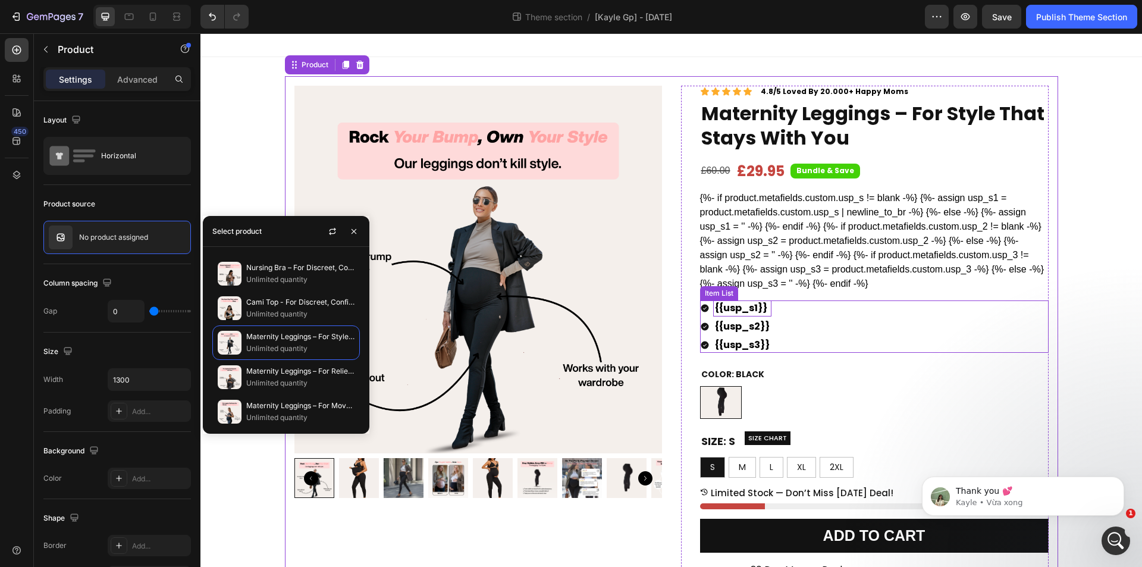
click at [746, 312] on strong "{{usp_s1}}" at bounding box center [741, 308] width 52 height 14
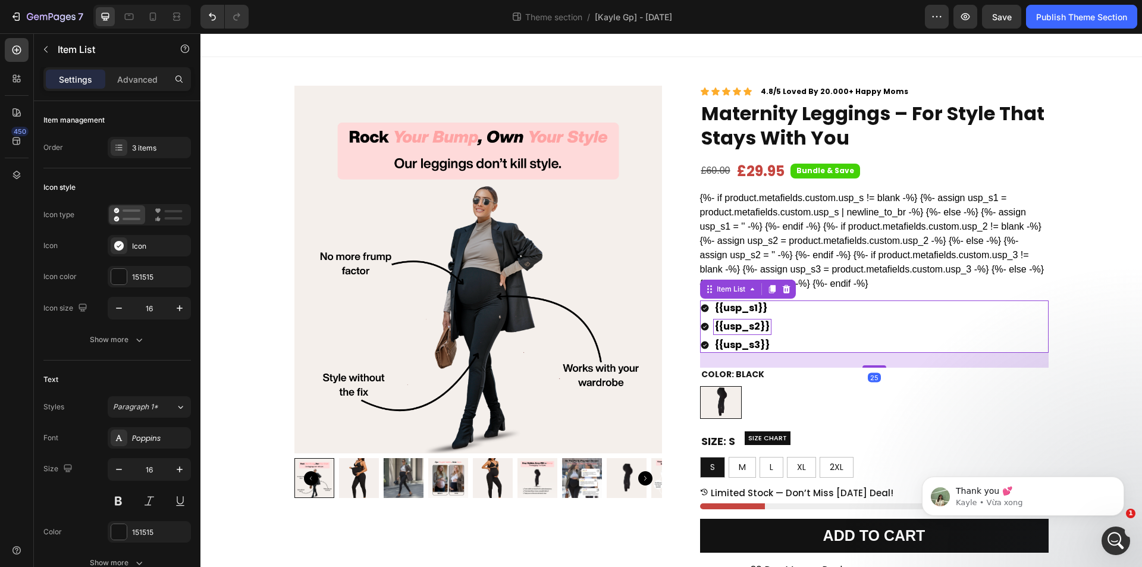
click at [745, 322] on strong "{{usp_s2}}" at bounding box center [742, 327] width 55 height 14
click at [741, 342] on strong "{{usp_s3}}" at bounding box center [742, 345] width 55 height 14
drag, startPoint x: 716, startPoint y: 15, endPoint x: 632, endPoint y: 18, distance: 84.5
click at [632, 18] on div "Theme section / [Kayle Gp] - [DATE] Rename theme section" at bounding box center [591, 17] width 667 height 24
copy span "[DATE]"
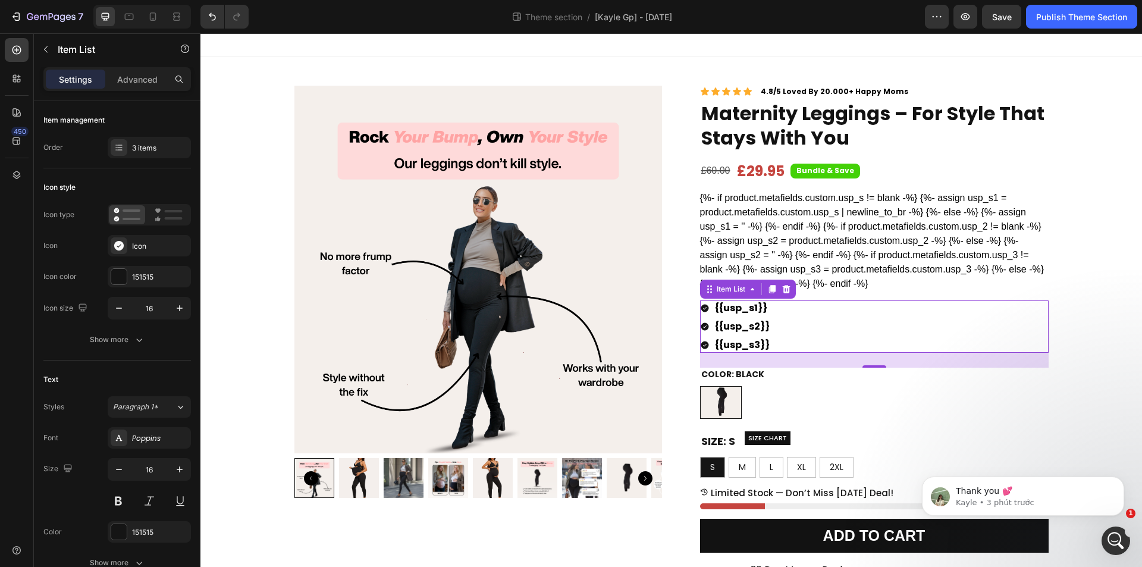
click at [700, 16] on div "Theme section / [Kayle Gp] - [DATE]" at bounding box center [591, 17] width 667 height 24
drag, startPoint x: 715, startPoint y: 11, endPoint x: 635, endPoint y: 16, distance: 79.3
click at [635, 16] on div "Theme section / [Kayle Gp] - [DATE] Rename theme section" at bounding box center [591, 17] width 667 height 24
click at [934, 15] on icon "button" at bounding box center [937, 17] width 12 height 12
click at [713, 12] on div "Theme section / [Kayle Gp] - [DATE]" at bounding box center [591, 17] width 667 height 24
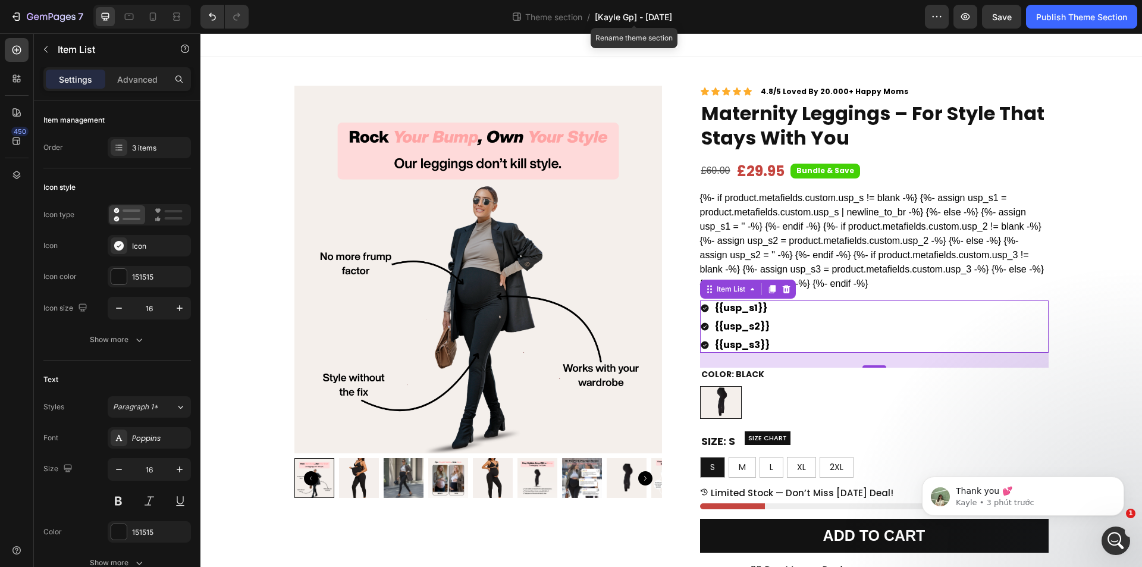
drag, startPoint x: 734, startPoint y: 20, endPoint x: 616, endPoint y: 21, distance: 117.2
click at [622, 21] on div "Theme section / [Kayle Gp] - [DATE] Rename theme section" at bounding box center [591, 17] width 667 height 24
click at [932, 12] on icon "button" at bounding box center [937, 17] width 12 height 12
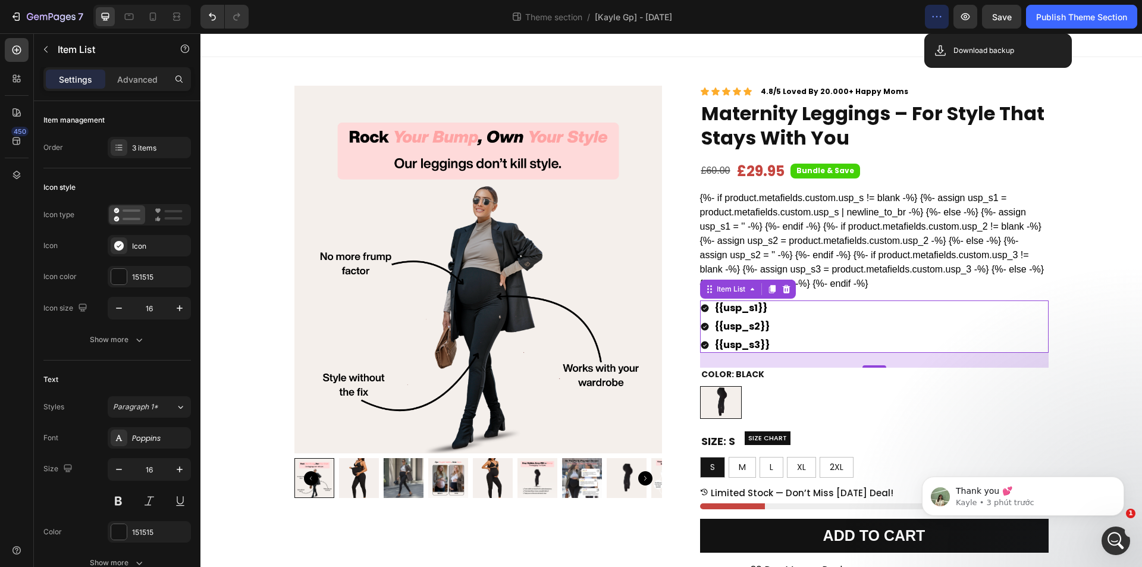
click at [670, 47] on div at bounding box center [672, 45] width 942 height 24
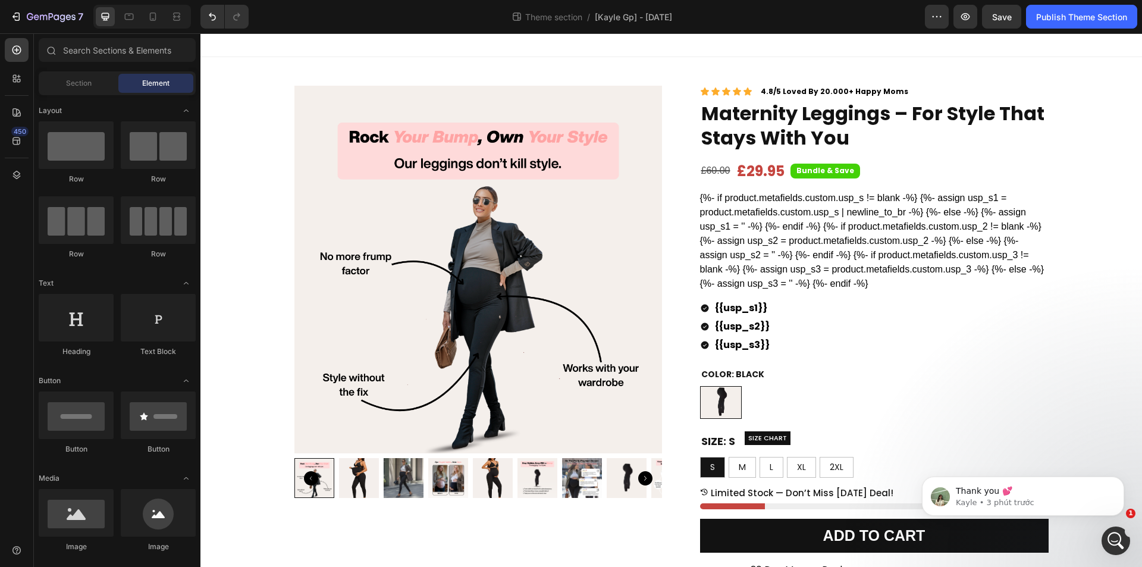
click at [713, 16] on div "Theme section / [Kayle Gp] - [DATE]" at bounding box center [591, 17] width 667 height 24
drag, startPoint x: 741, startPoint y: 18, endPoint x: 637, endPoint y: 22, distance: 103.6
click at [637, 22] on div "Theme section / [Kayle Gp] - [DATE] Rename theme section" at bounding box center [591, 17] width 667 height 24
copy span "[DATE]"
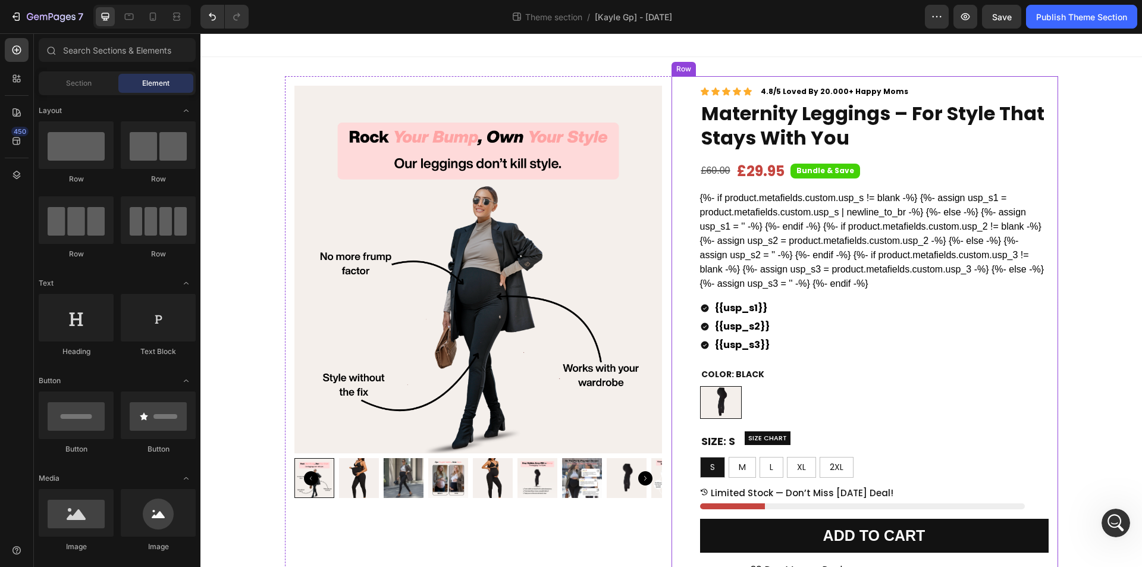
click at [672, 183] on div "Icon Icon Icon Icon Icon Icon List 4.8/5 Loved By 20.000+ Happy Moms Text Block…" at bounding box center [865, 418] width 387 height 685
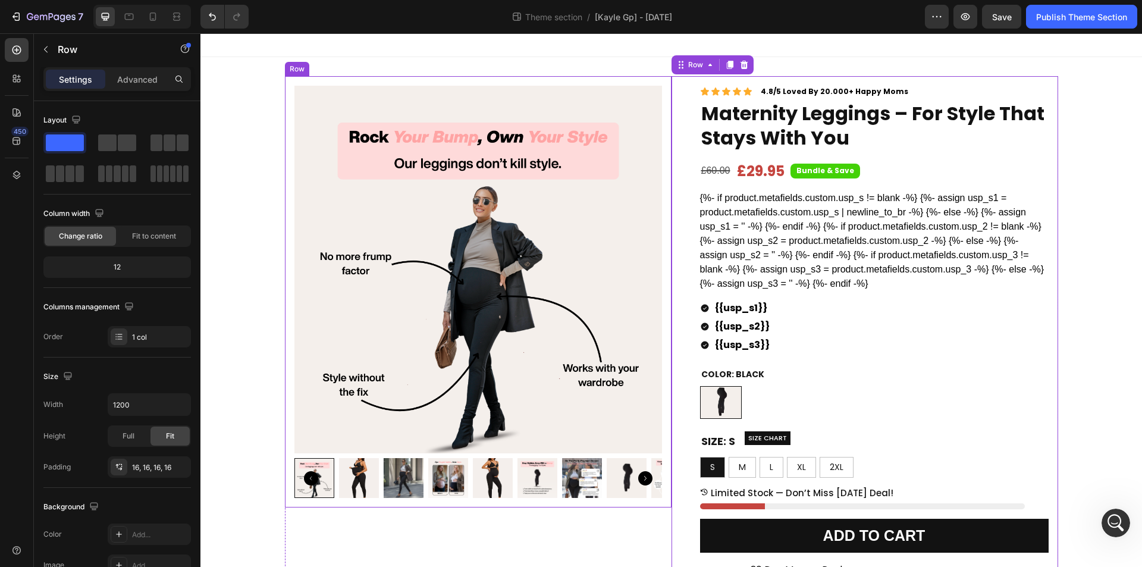
click at [660, 179] on div "Product Images Row" at bounding box center [478, 291] width 387 height 431
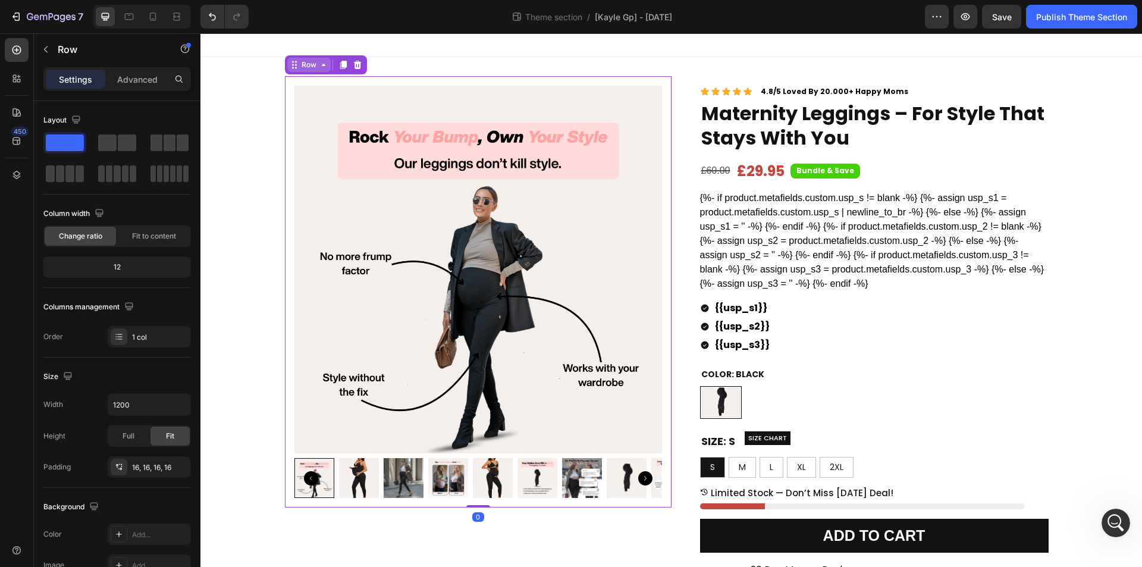
click at [302, 64] on div "Row" at bounding box center [309, 65] width 20 height 11
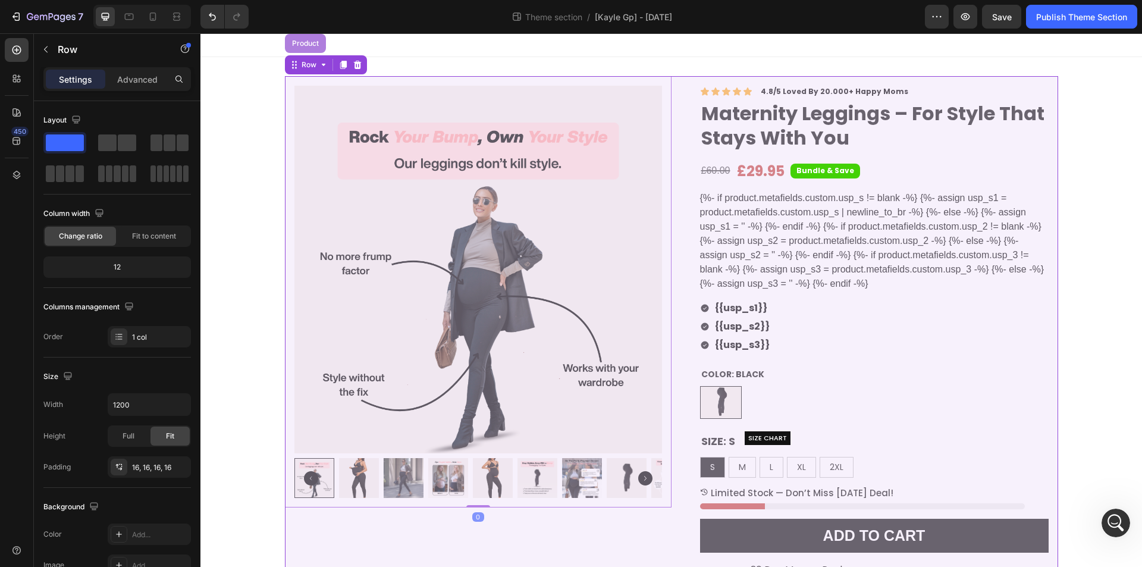
click at [303, 39] on div "Product" at bounding box center [305, 43] width 41 height 19
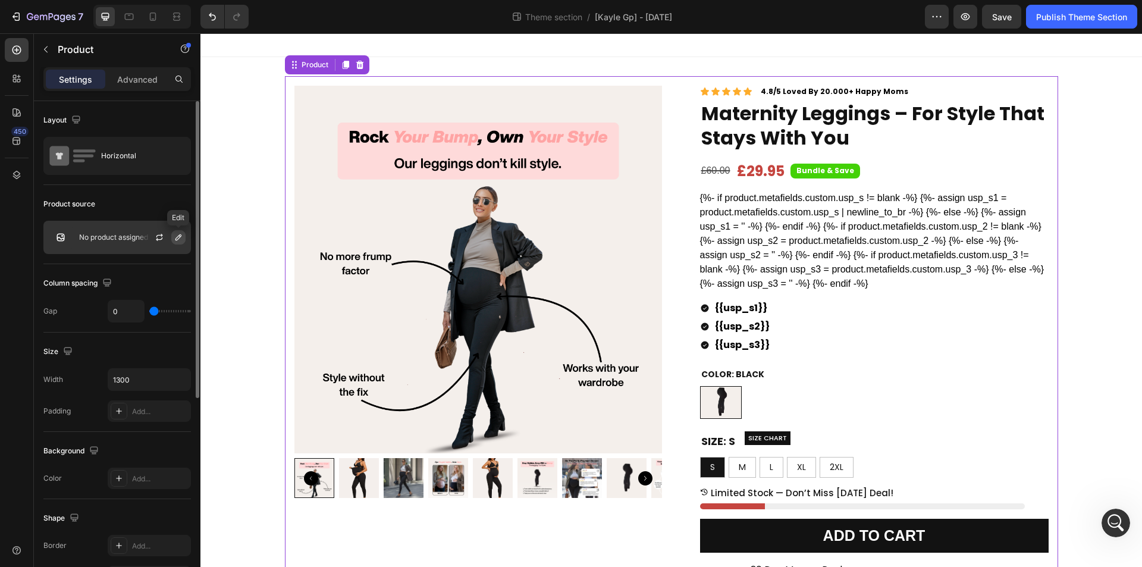
click at [174, 239] on icon "button" at bounding box center [179, 238] width 10 height 10
